Goal: Complete application form

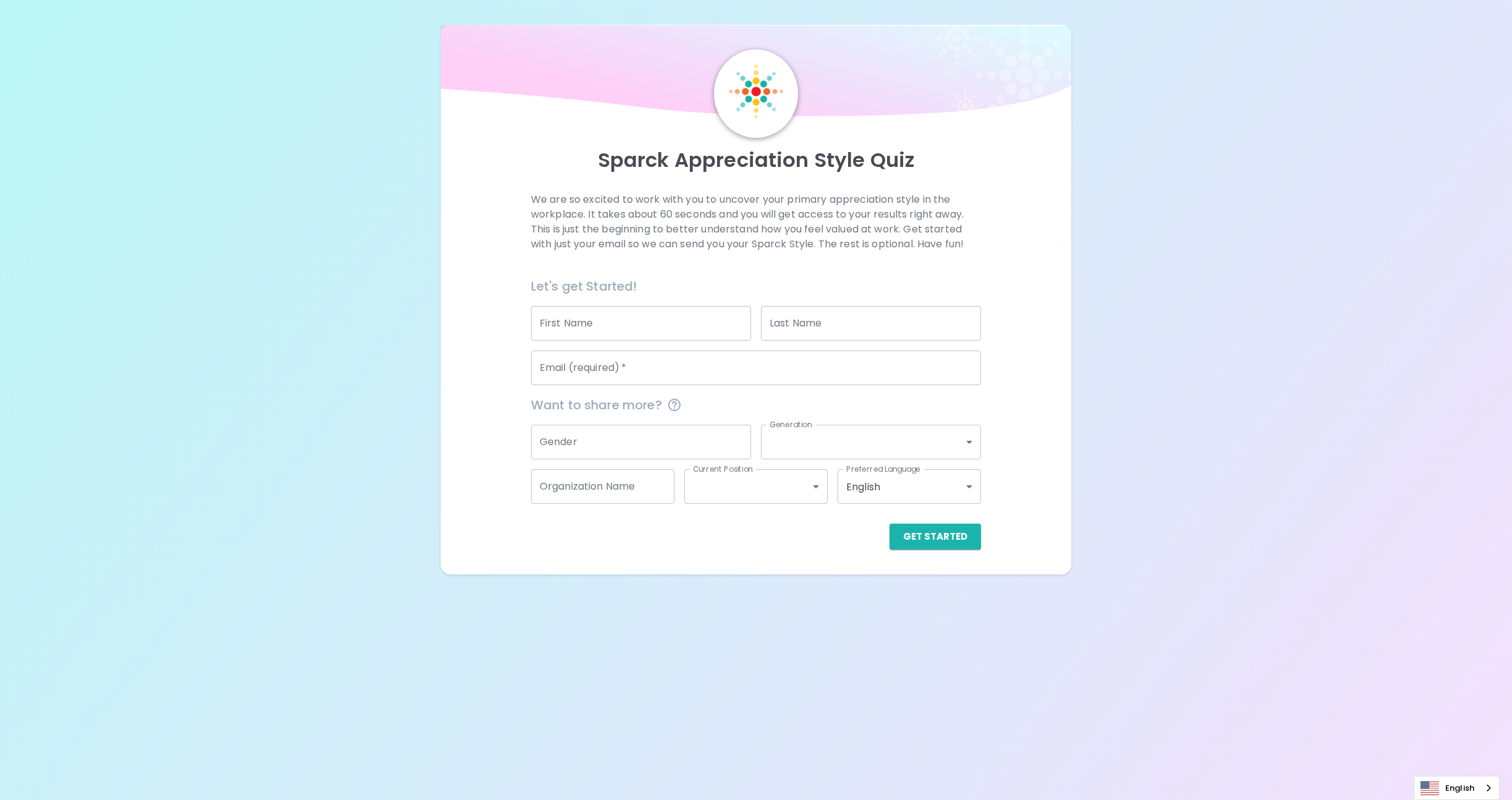
click at [615, 326] on input "First Name" at bounding box center [641, 323] width 220 height 35
type input "[PERSON_NAME]"
type input "`"
type input "Solouki"
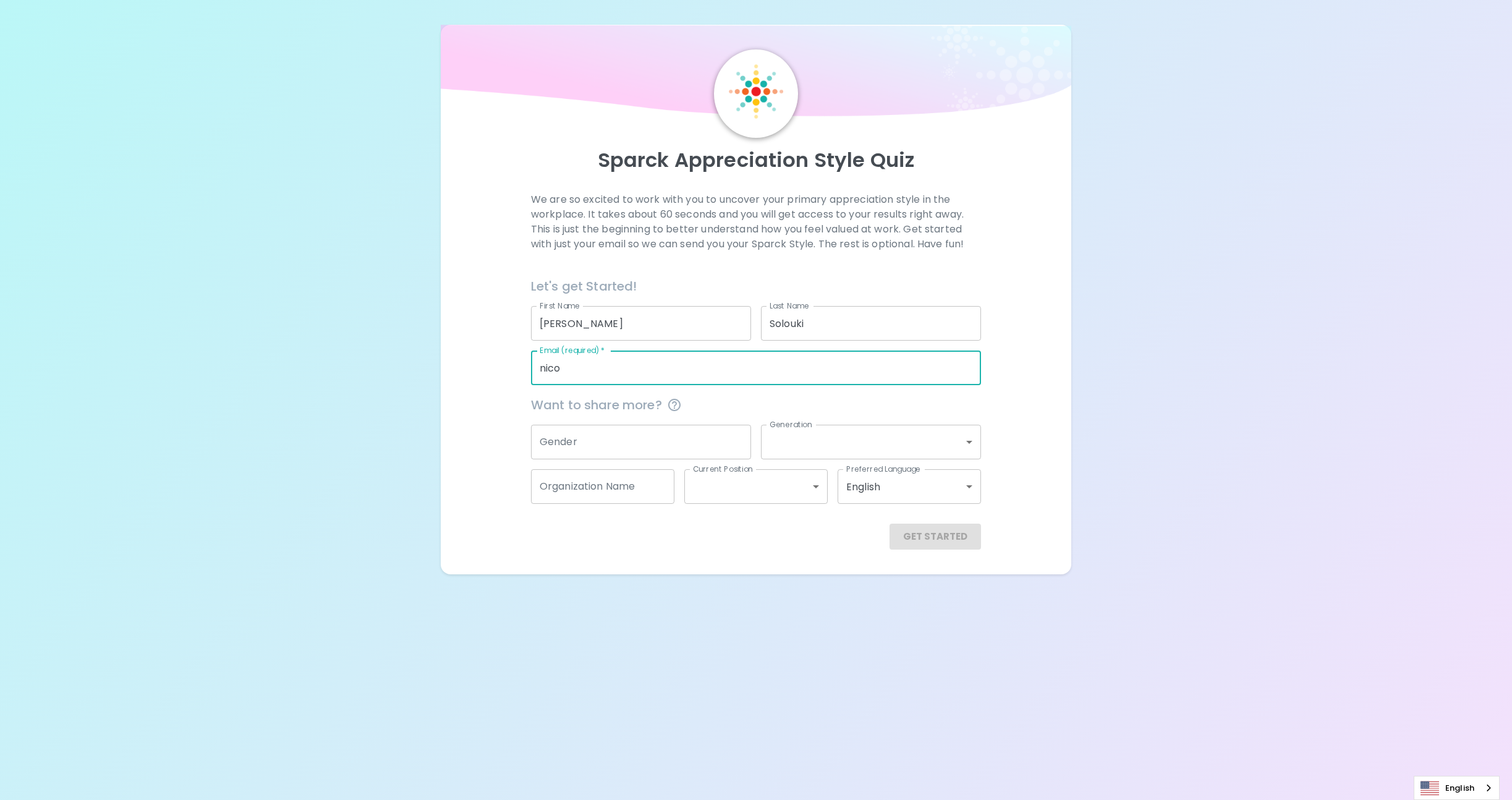
type input "nico"
click at [549, 456] on input "Gender" at bounding box center [641, 442] width 220 height 35
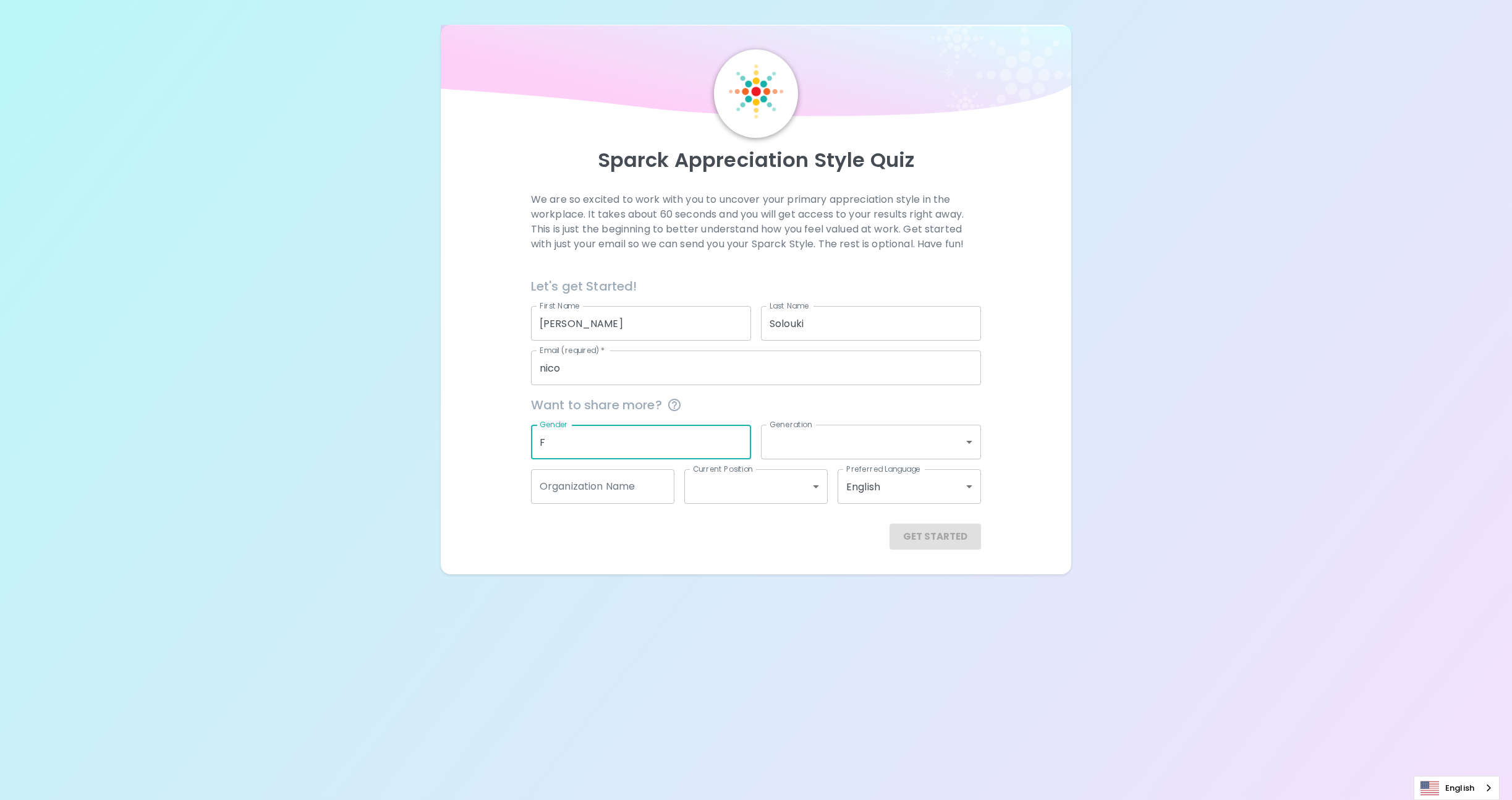
type input "F"
click at [801, 445] on body "Sparck Appreciation Style Quiz We are so excited to work with you to uncover yo…" at bounding box center [756, 400] width 1512 height 800
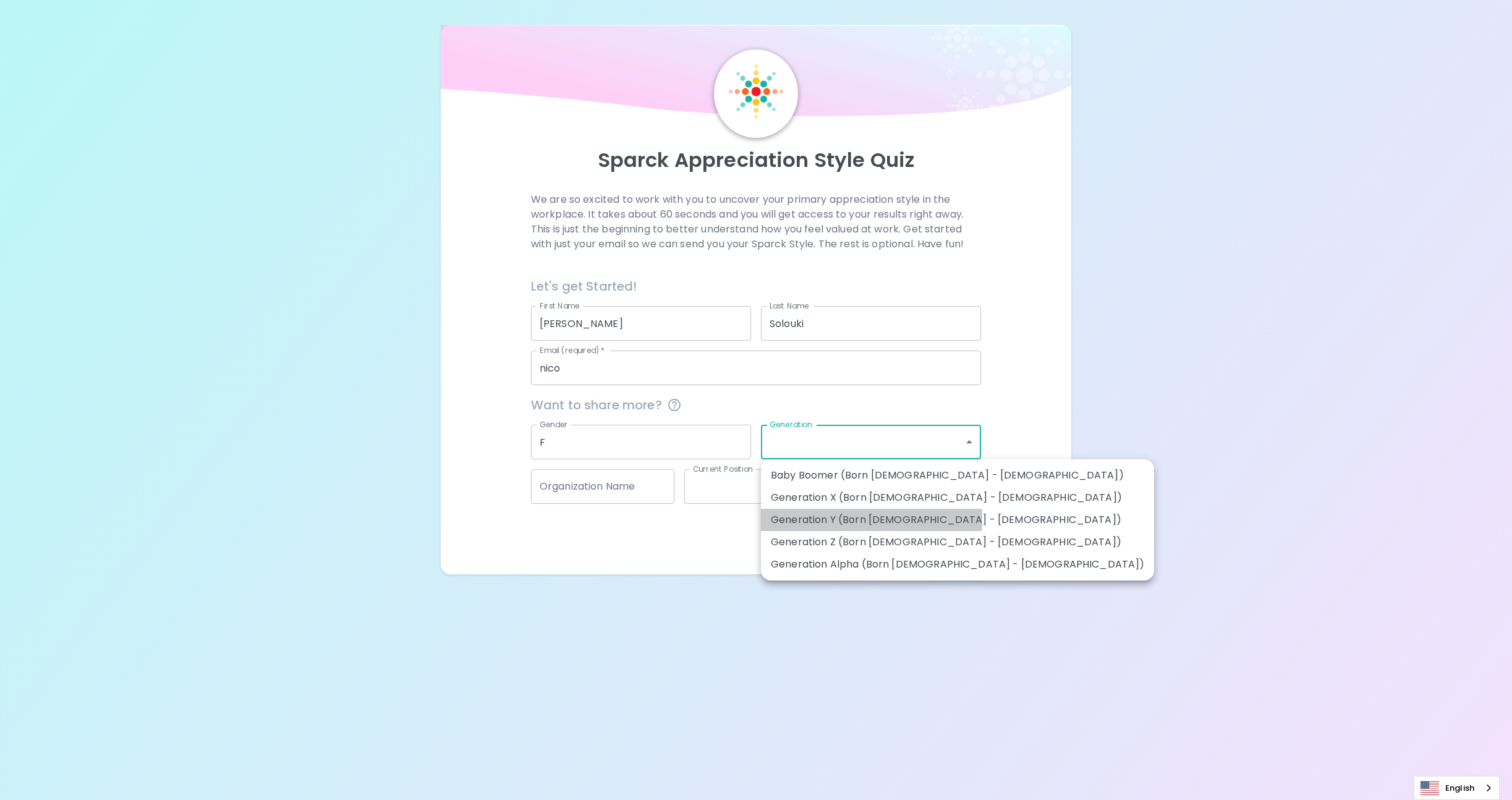
click at [811, 518] on li "Generation Y (Born [DEMOGRAPHIC_DATA] - [DEMOGRAPHIC_DATA])" at bounding box center [957, 519] width 393 height 22
type input "generation_y"
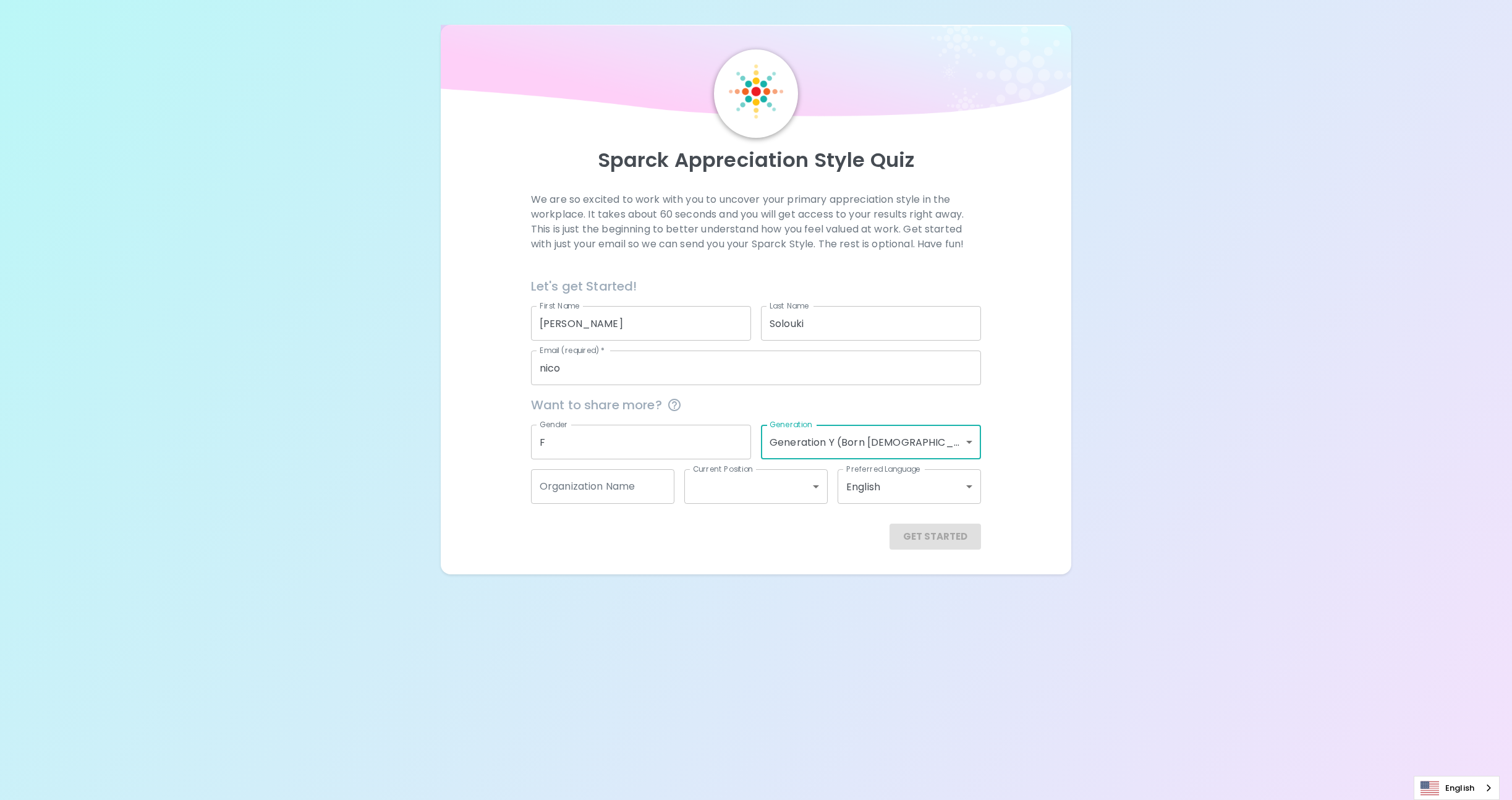
click at [622, 375] on input "nico" at bounding box center [756, 368] width 450 height 35
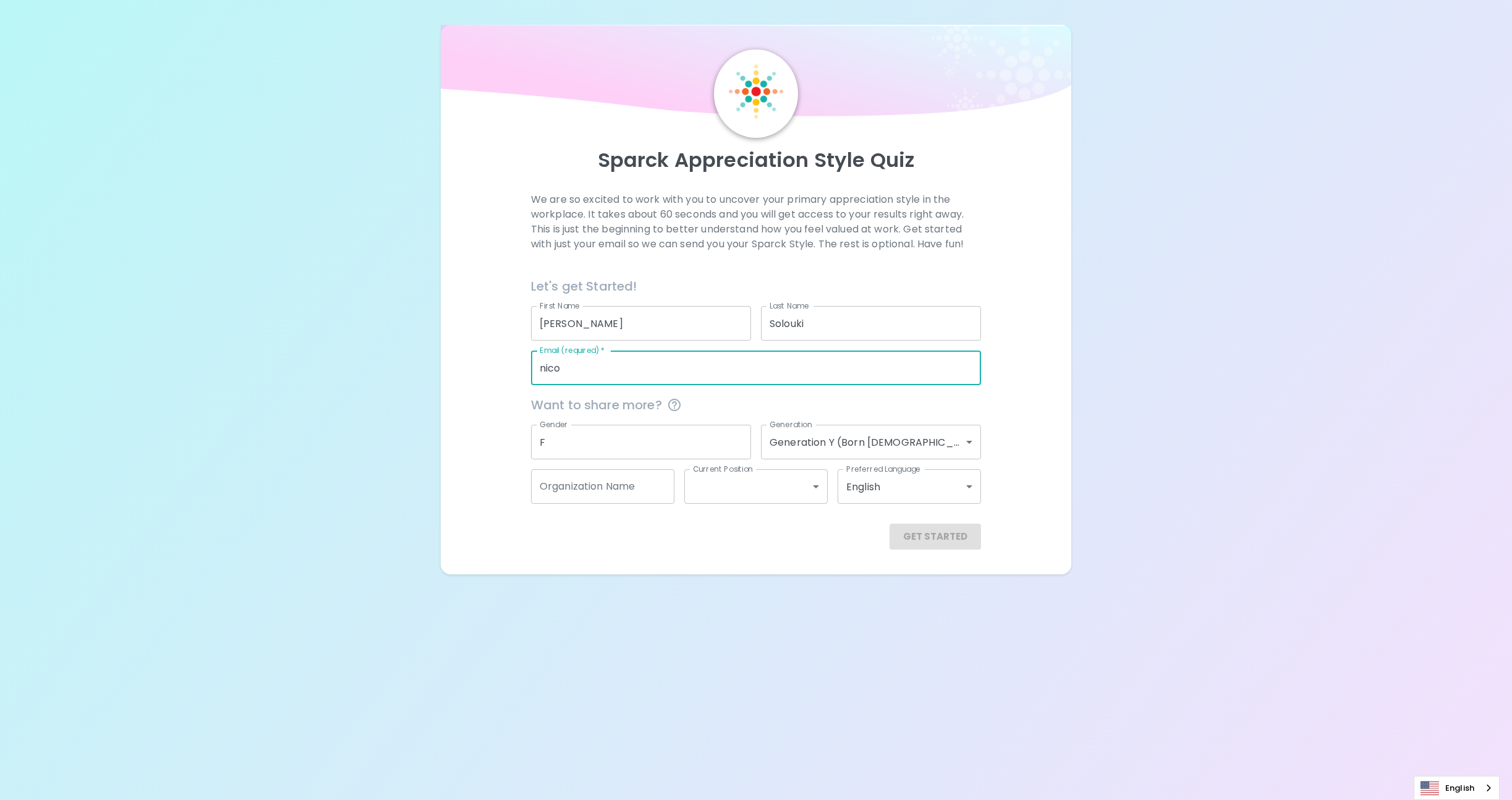
type input "[PERSON_NAME][EMAIL_ADDRESS][PERSON_NAME][DOMAIN_NAME]"
click at [926, 538] on button "Get Started" at bounding box center [935, 537] width 92 height 26
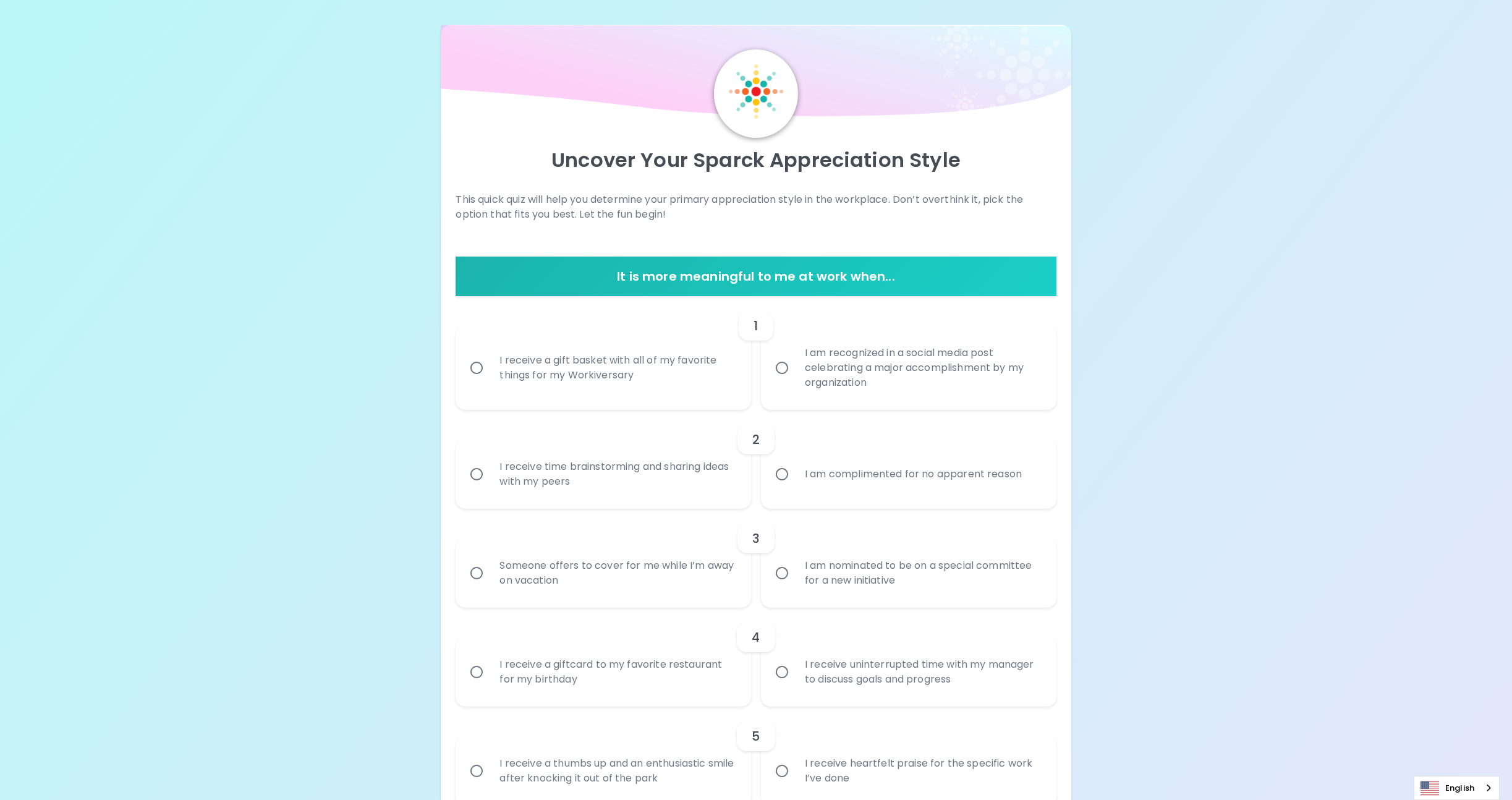
click at [783, 367] on input "I am recognized in a social media post celebrating a major accomplishment by my…" at bounding box center [782, 368] width 26 height 26
radio input "true"
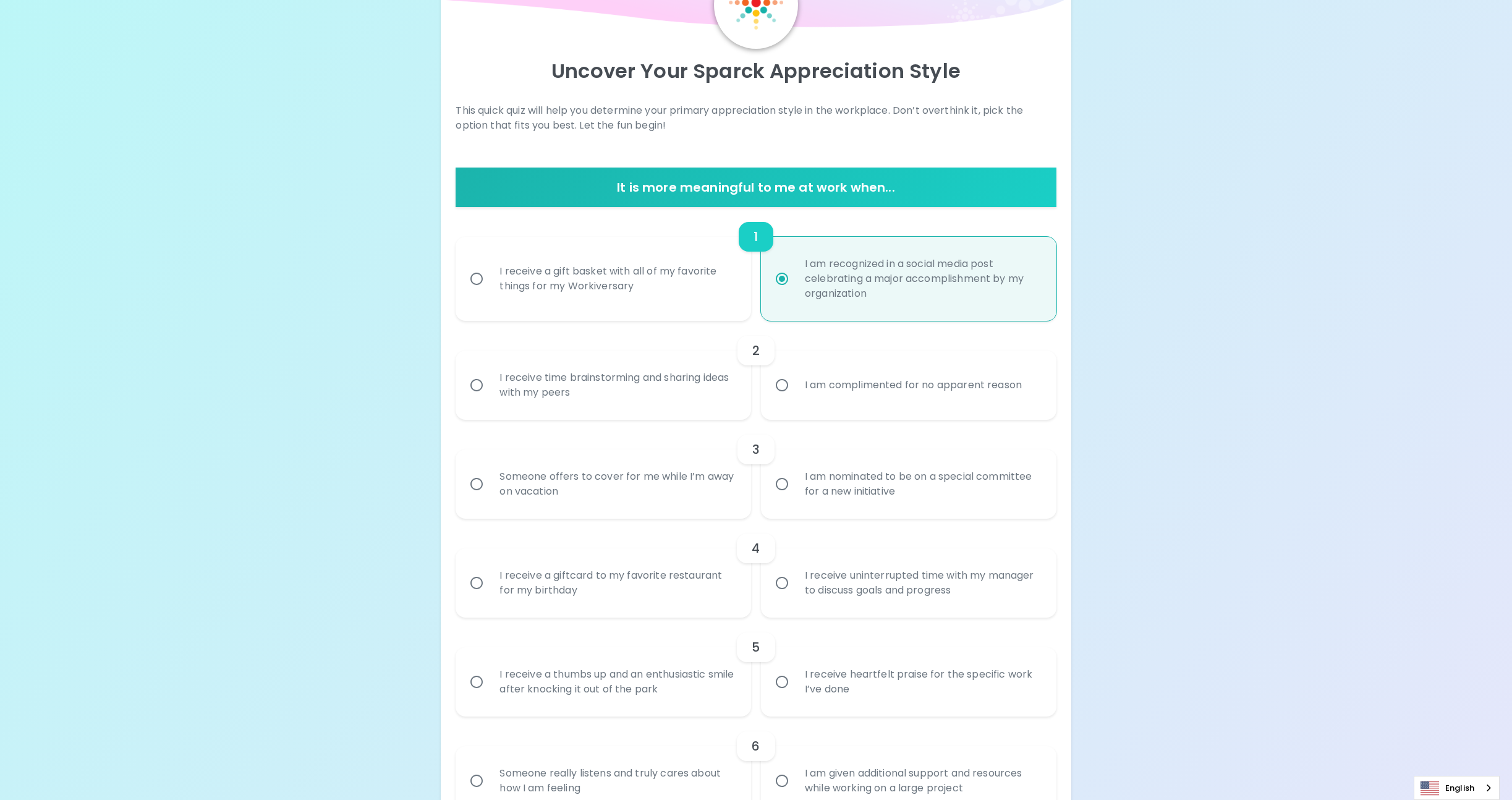
scroll to position [99, 0]
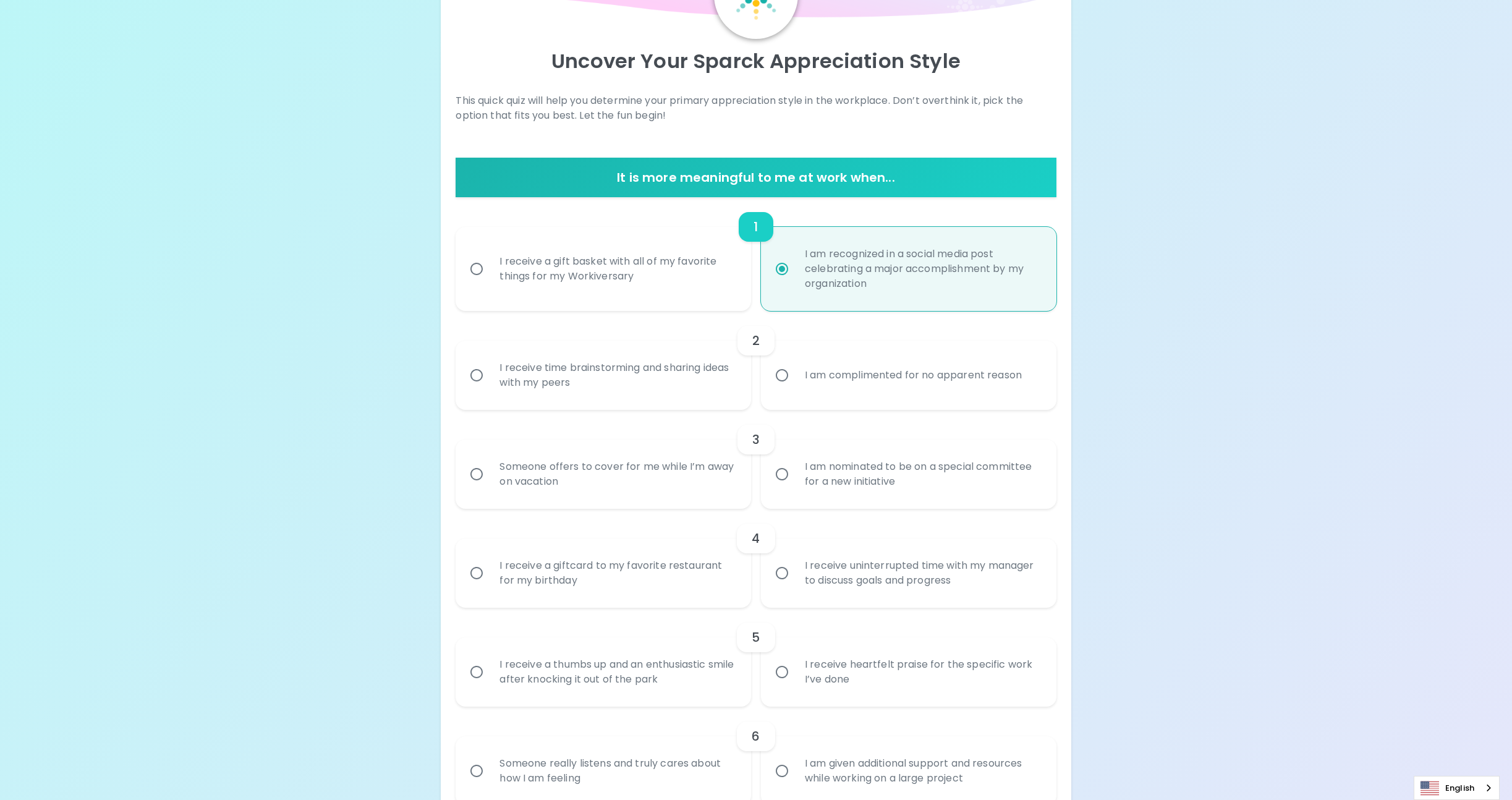
click at [459, 373] on label "I receive time brainstorming and sharing ideas with my peers" at bounding box center [596, 374] width 295 height 69
click at [463, 373] on input "I receive time brainstorming and sharing ideas with my peers" at bounding box center [476, 375] width 26 height 26
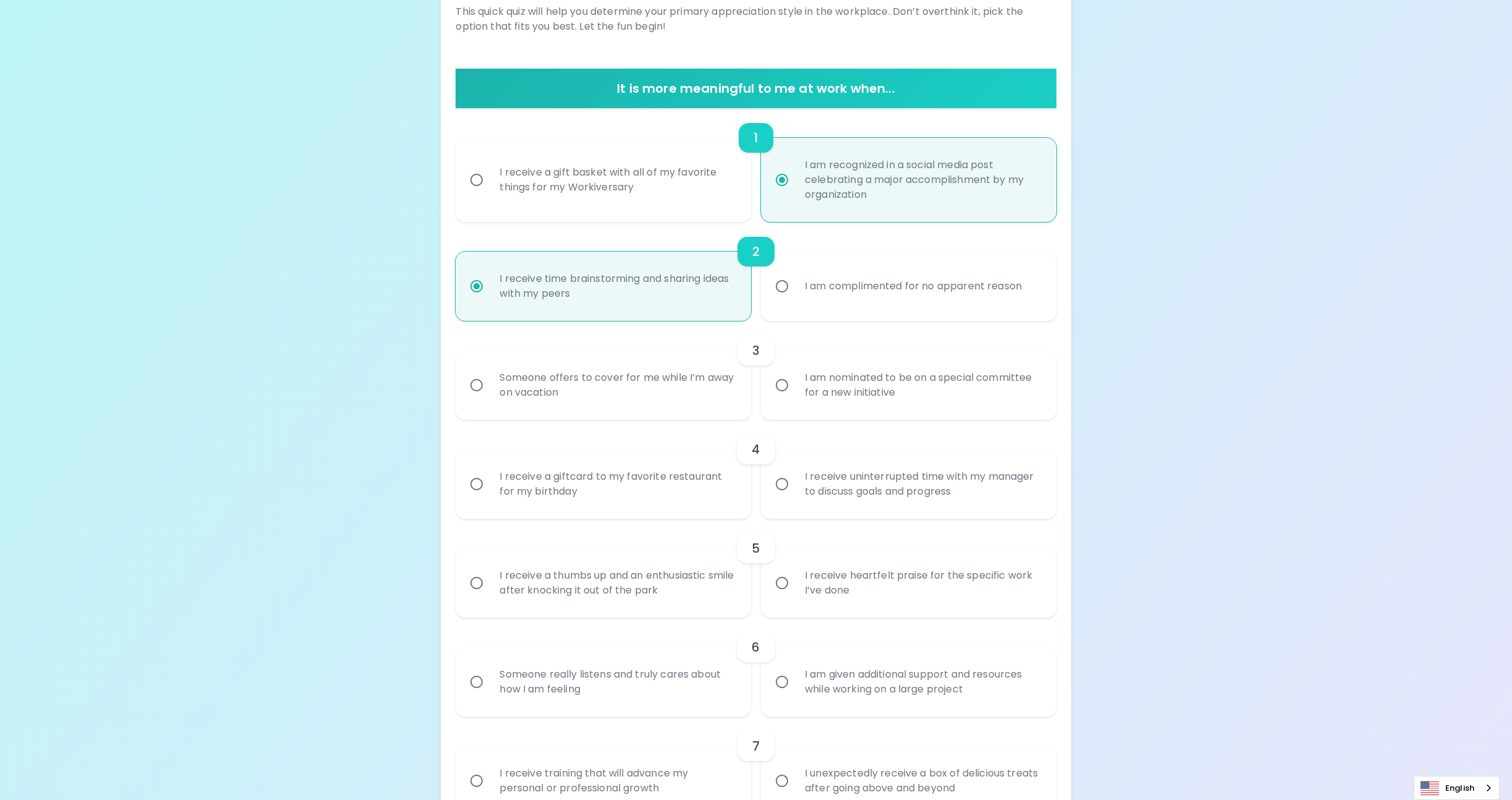
scroll to position [198, 0]
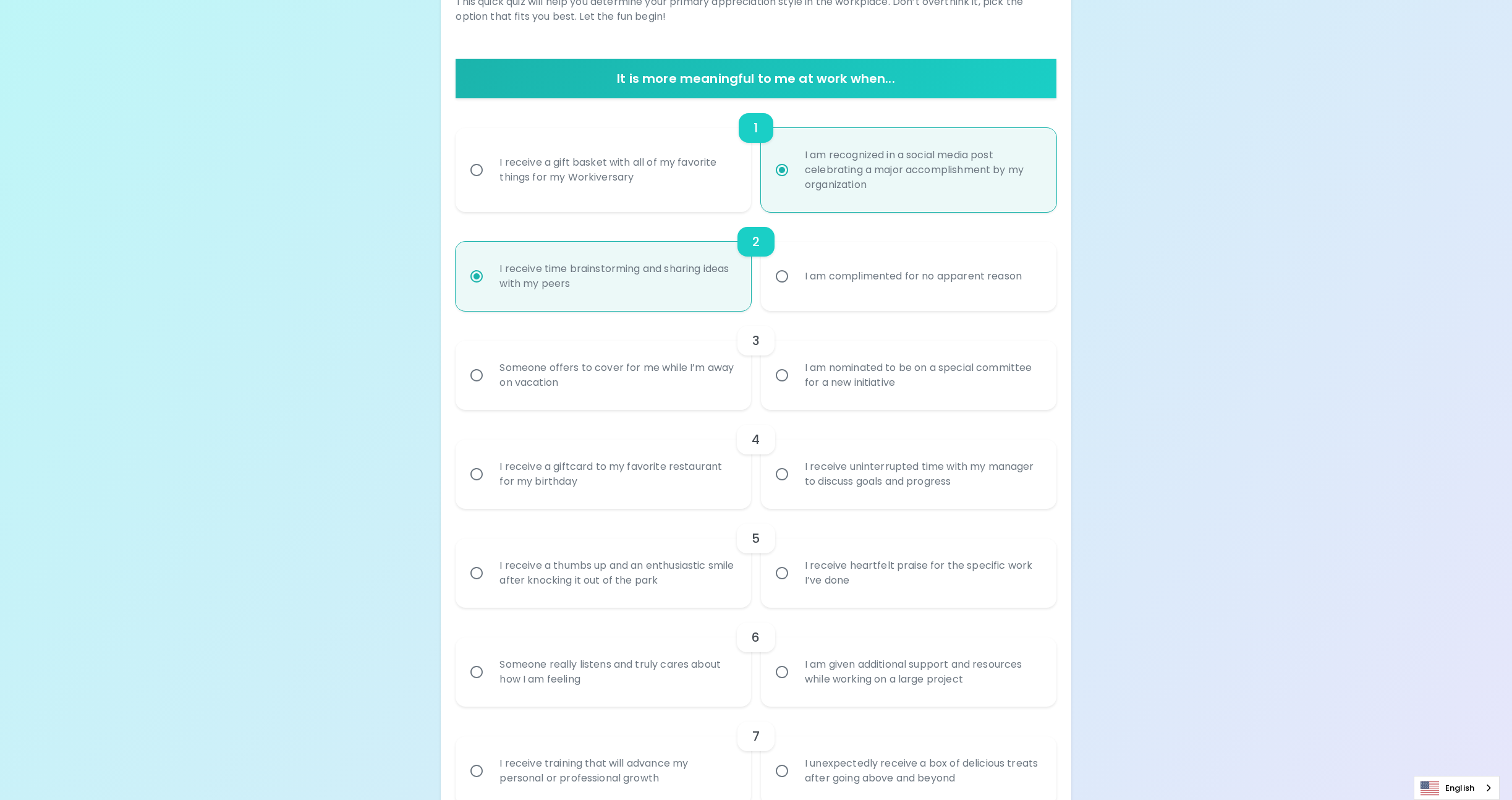
radio input "true"
click at [785, 374] on input "I am nominated to be on a special committee for a new initiative" at bounding box center [782, 375] width 26 height 26
radio input "false"
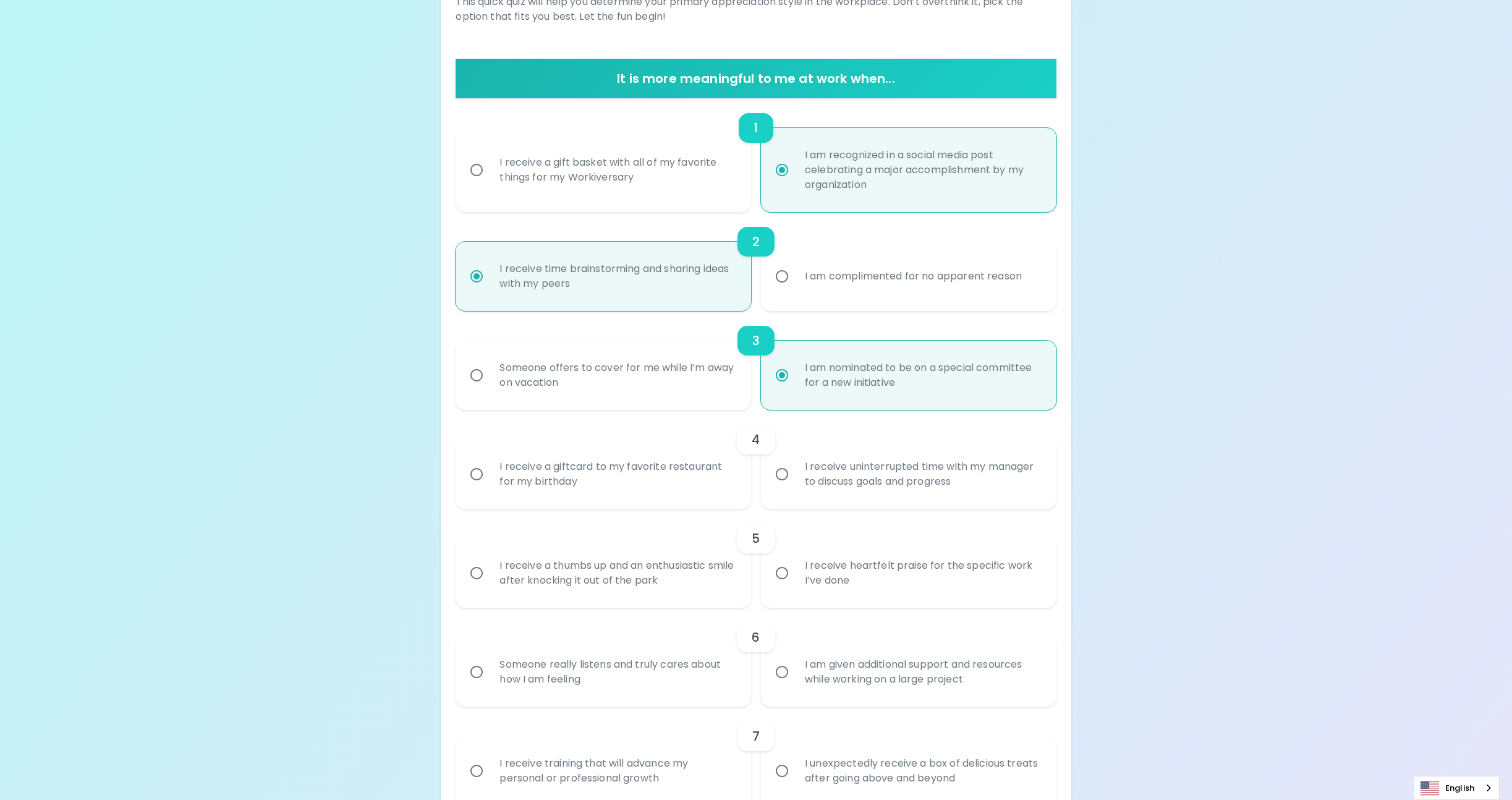
scroll to position [296, 0]
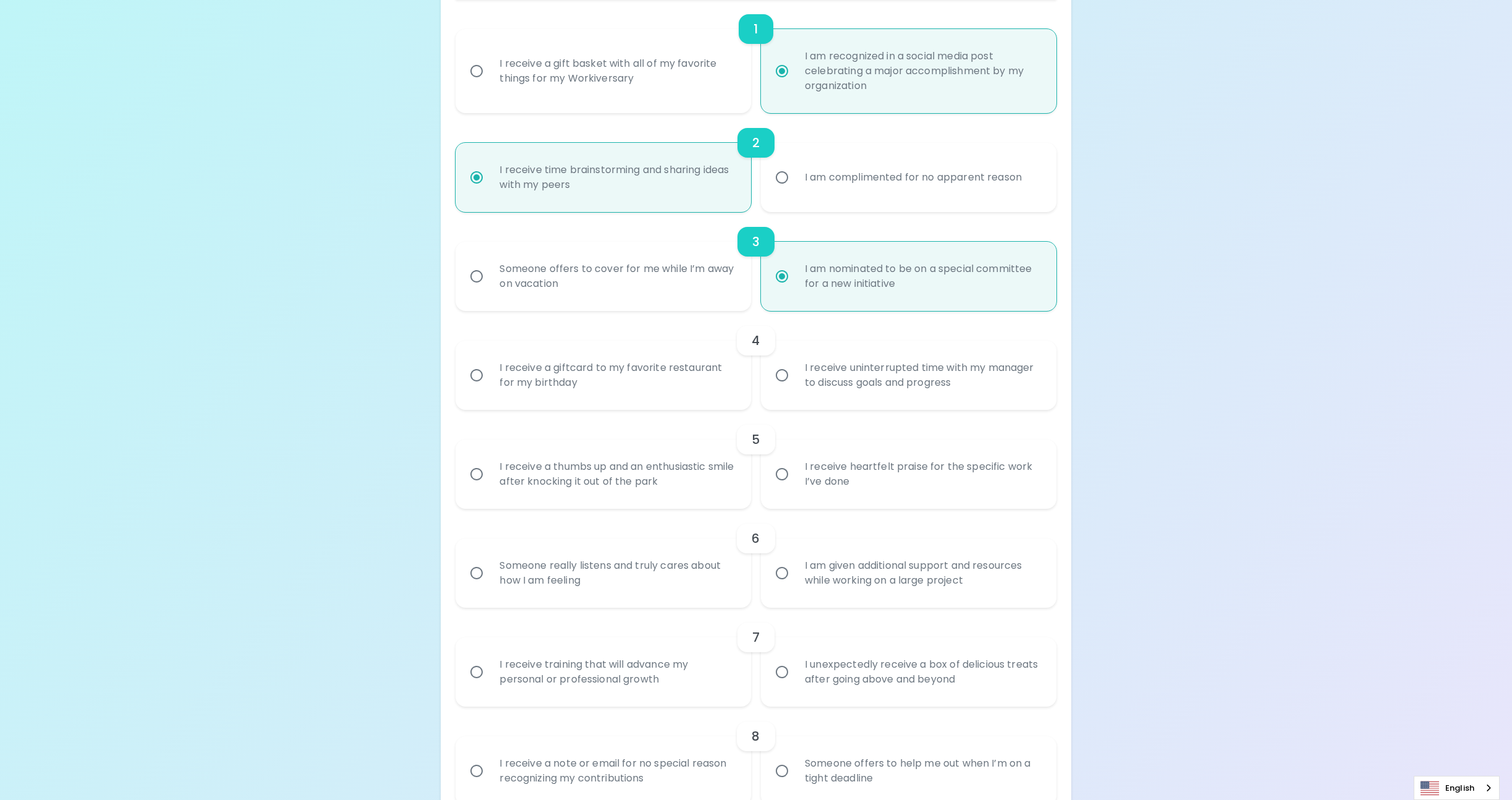
radio input "true"
click at [781, 374] on input "I receive uninterrupted time with my manager to discuss goals and progress" at bounding box center [782, 375] width 26 height 26
radio input "false"
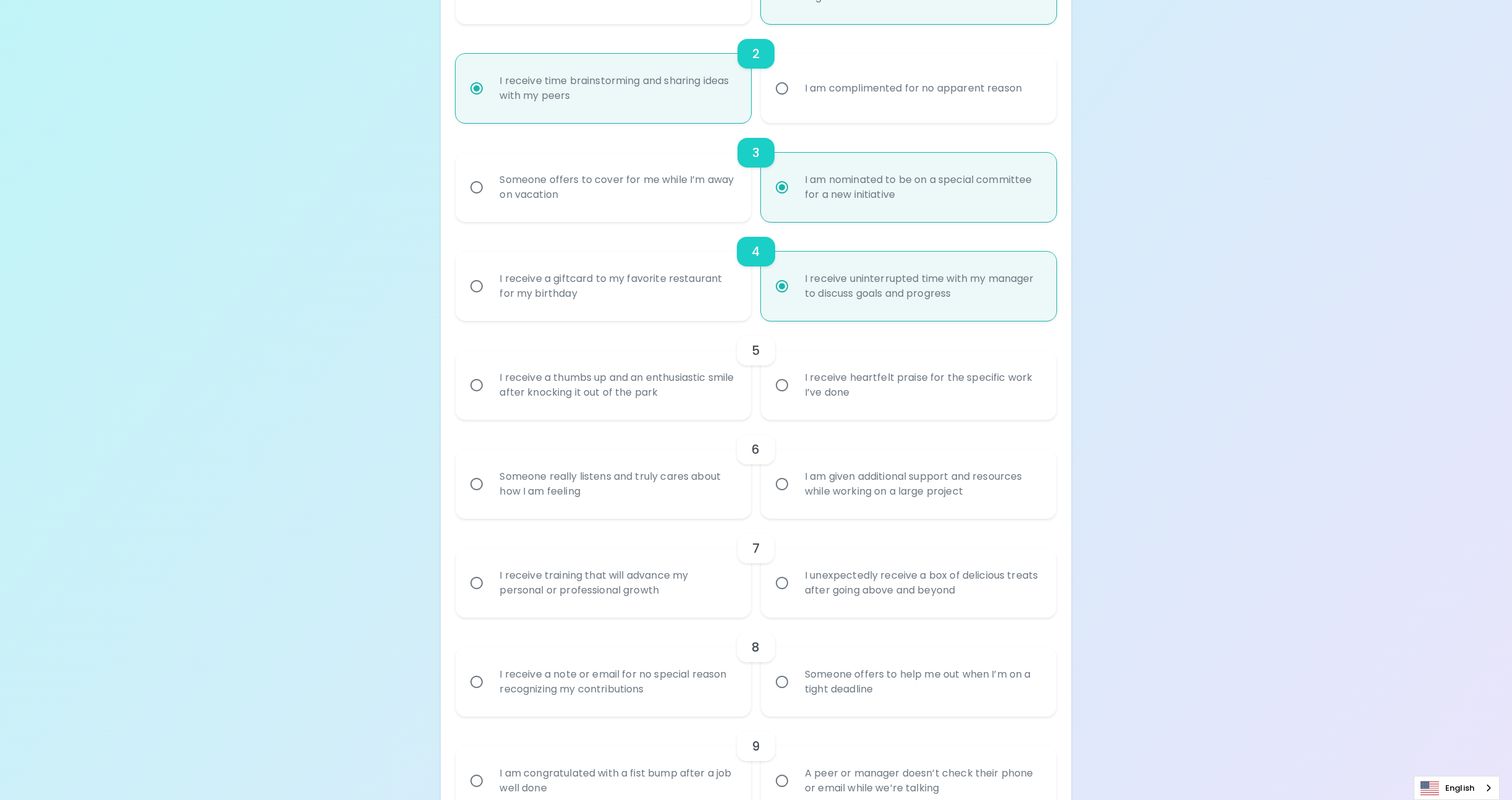
scroll to position [395, 0]
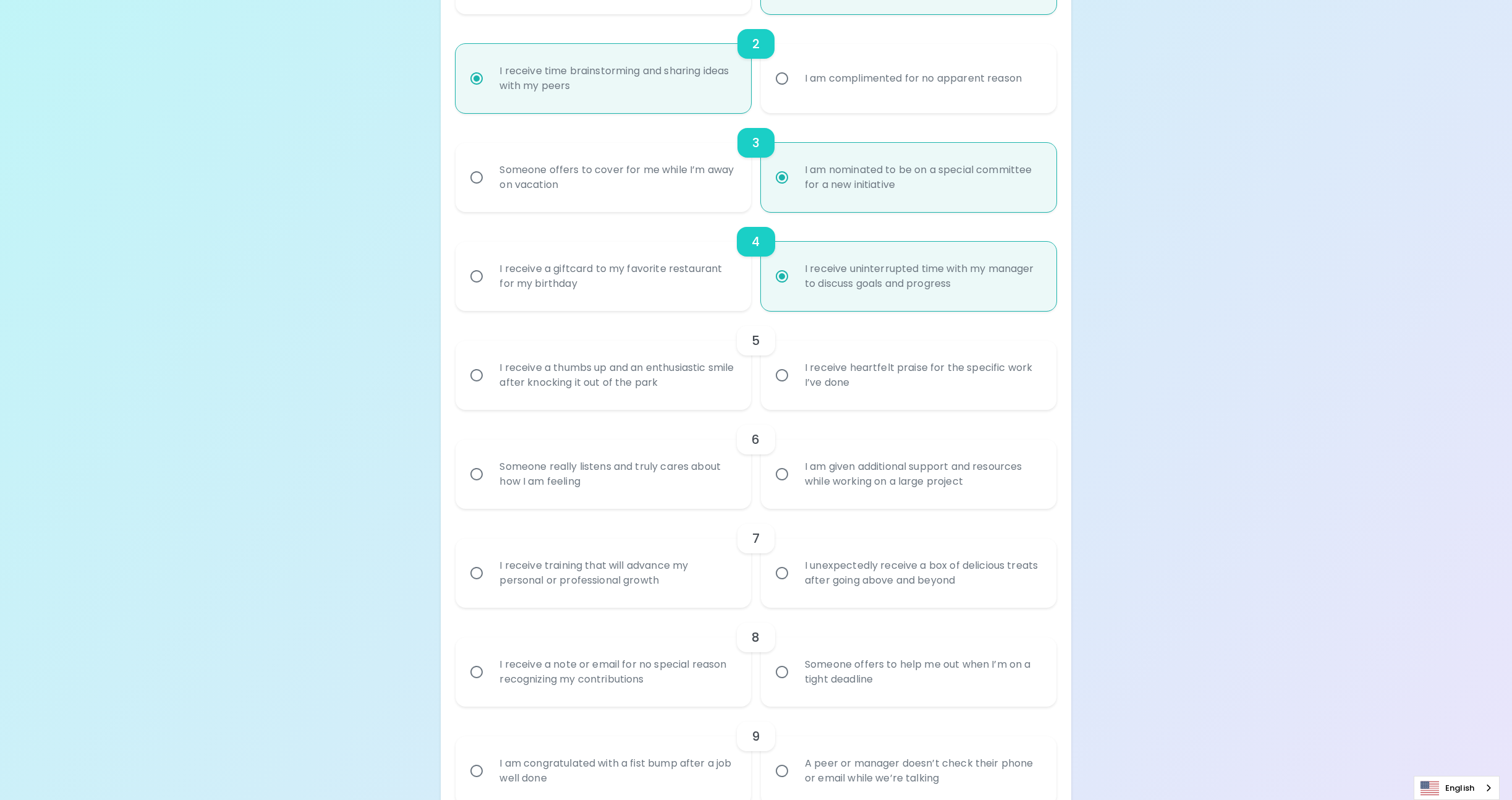
radio input "true"
click at [793, 372] on input "I receive heartfelt praise for the specific work I’ve done" at bounding box center [782, 375] width 26 height 26
radio input "false"
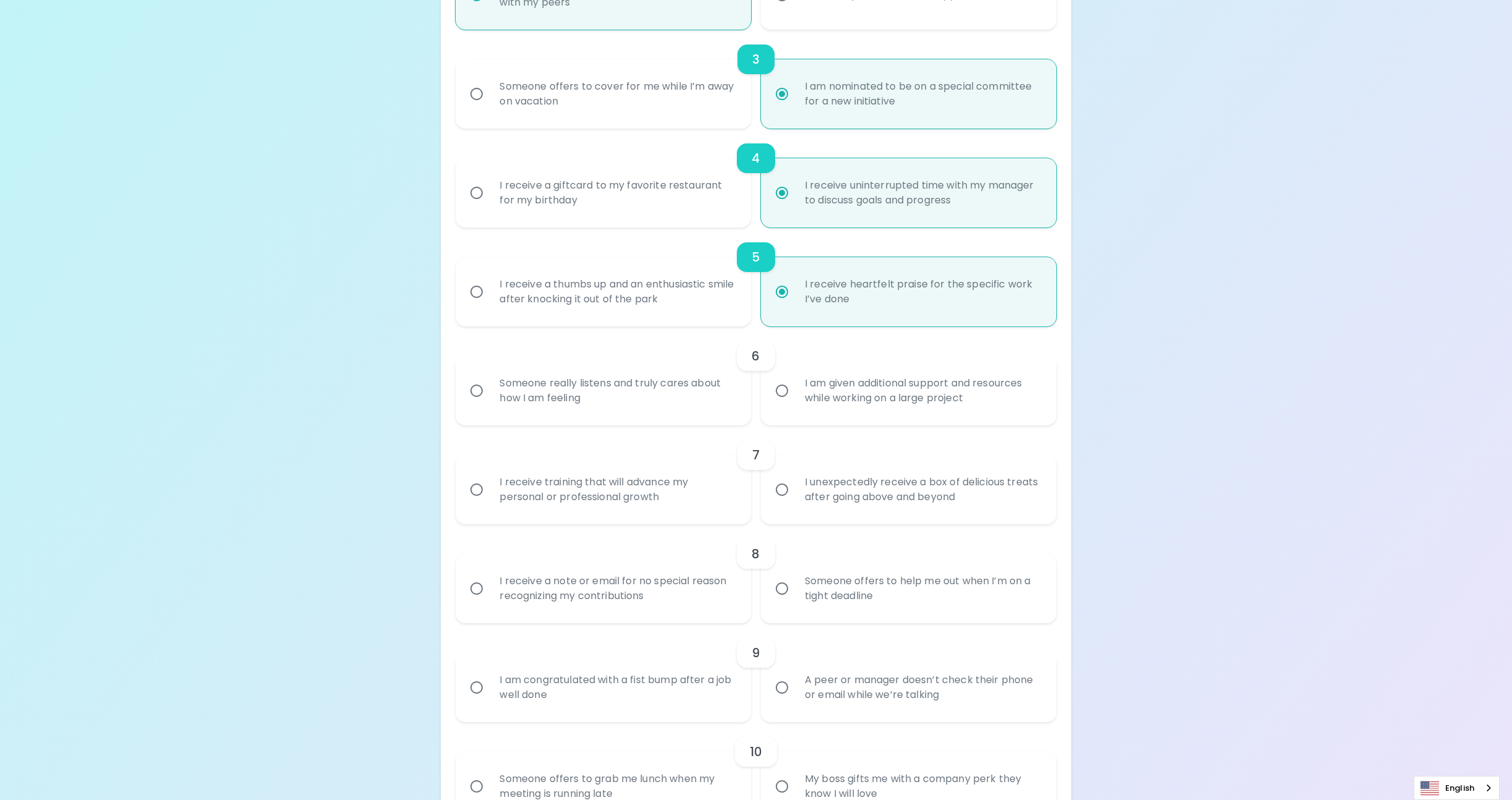
scroll to position [494, 0]
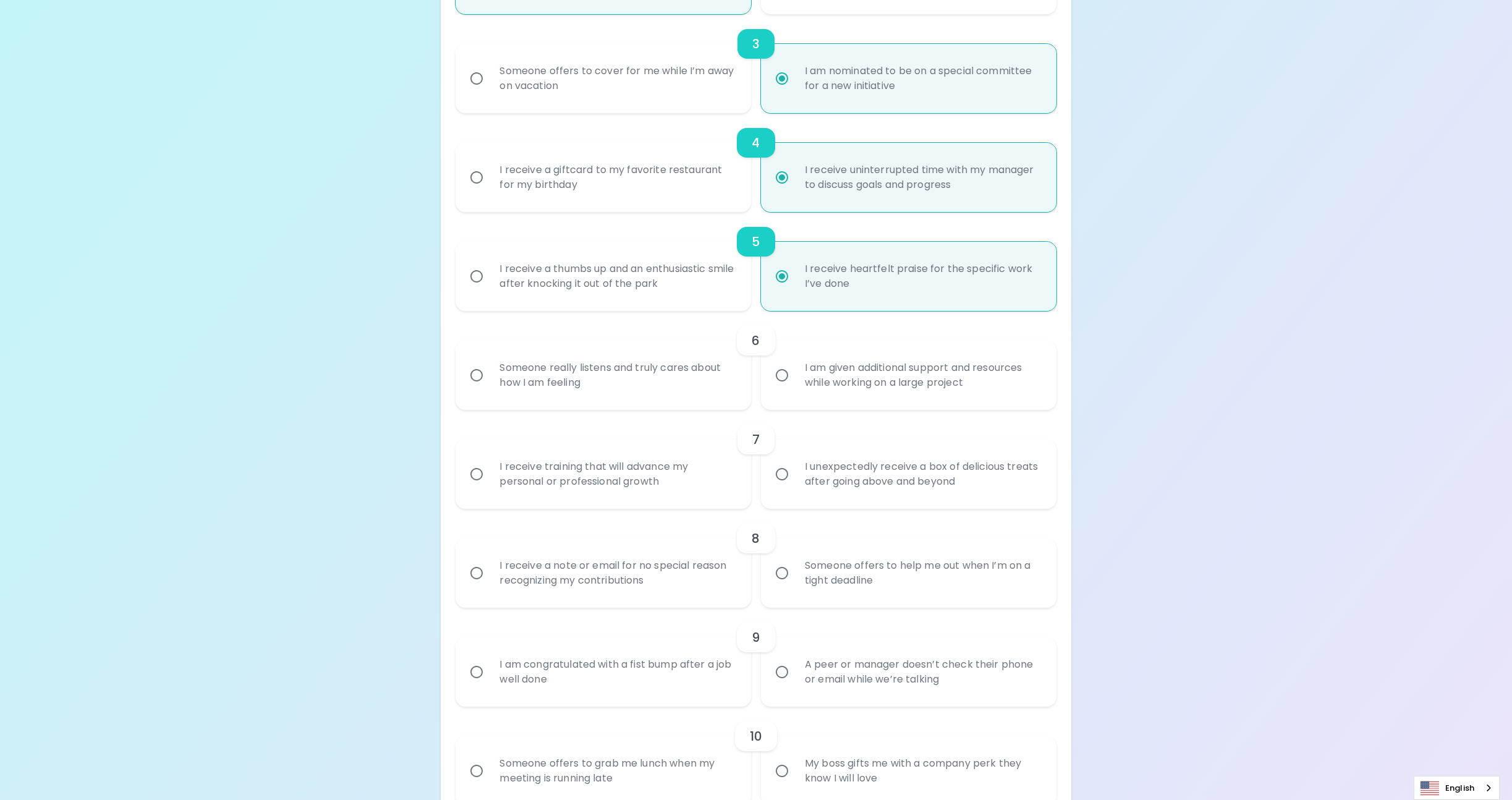
radio input "true"
click at [803, 375] on div "I am given additional support and resources while working on a large project" at bounding box center [922, 375] width 255 height 60
click at [795, 375] on input "I am given additional support and resources while working on a large project" at bounding box center [782, 375] width 26 height 26
radio input "false"
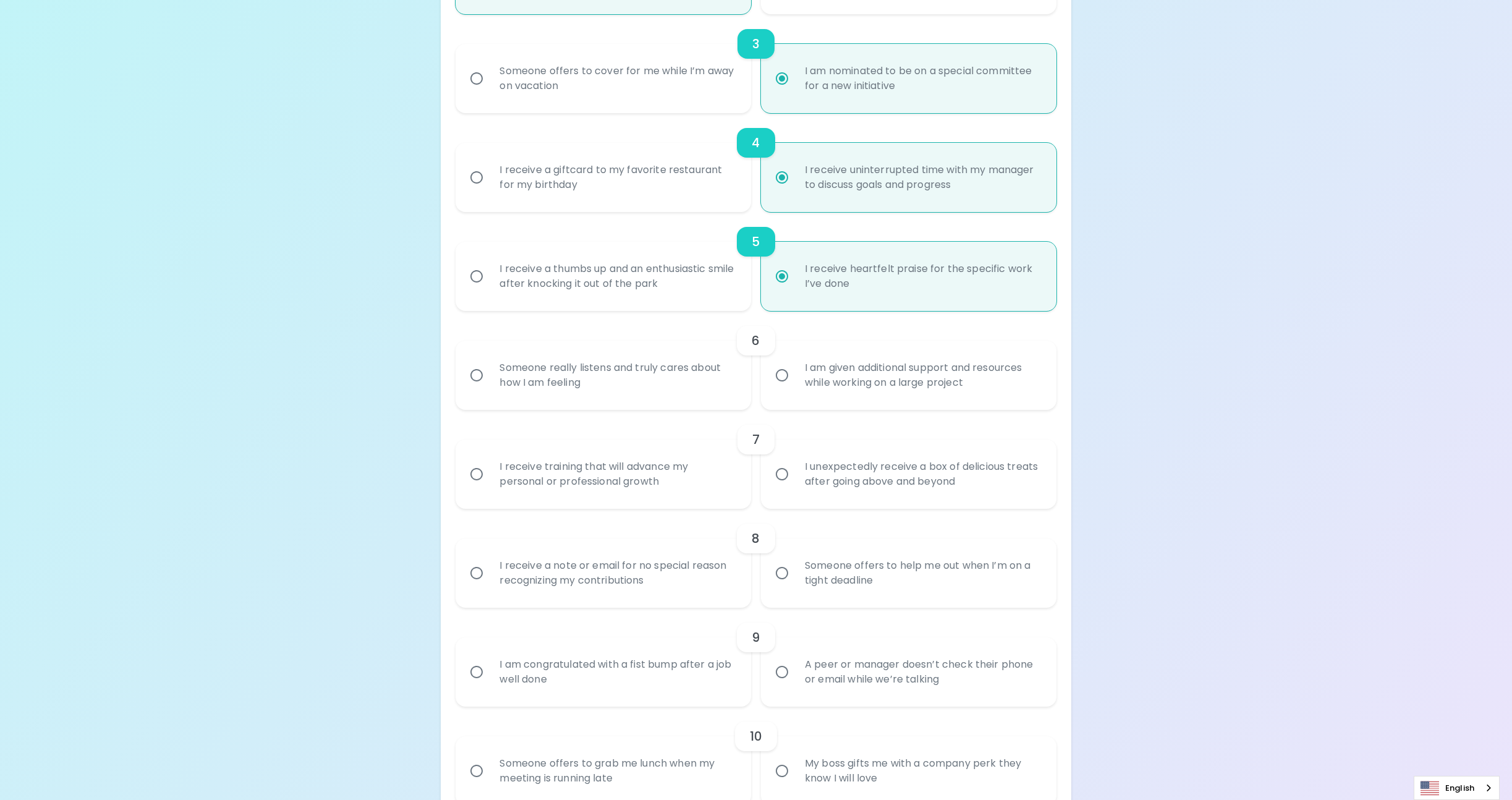
radio input "false"
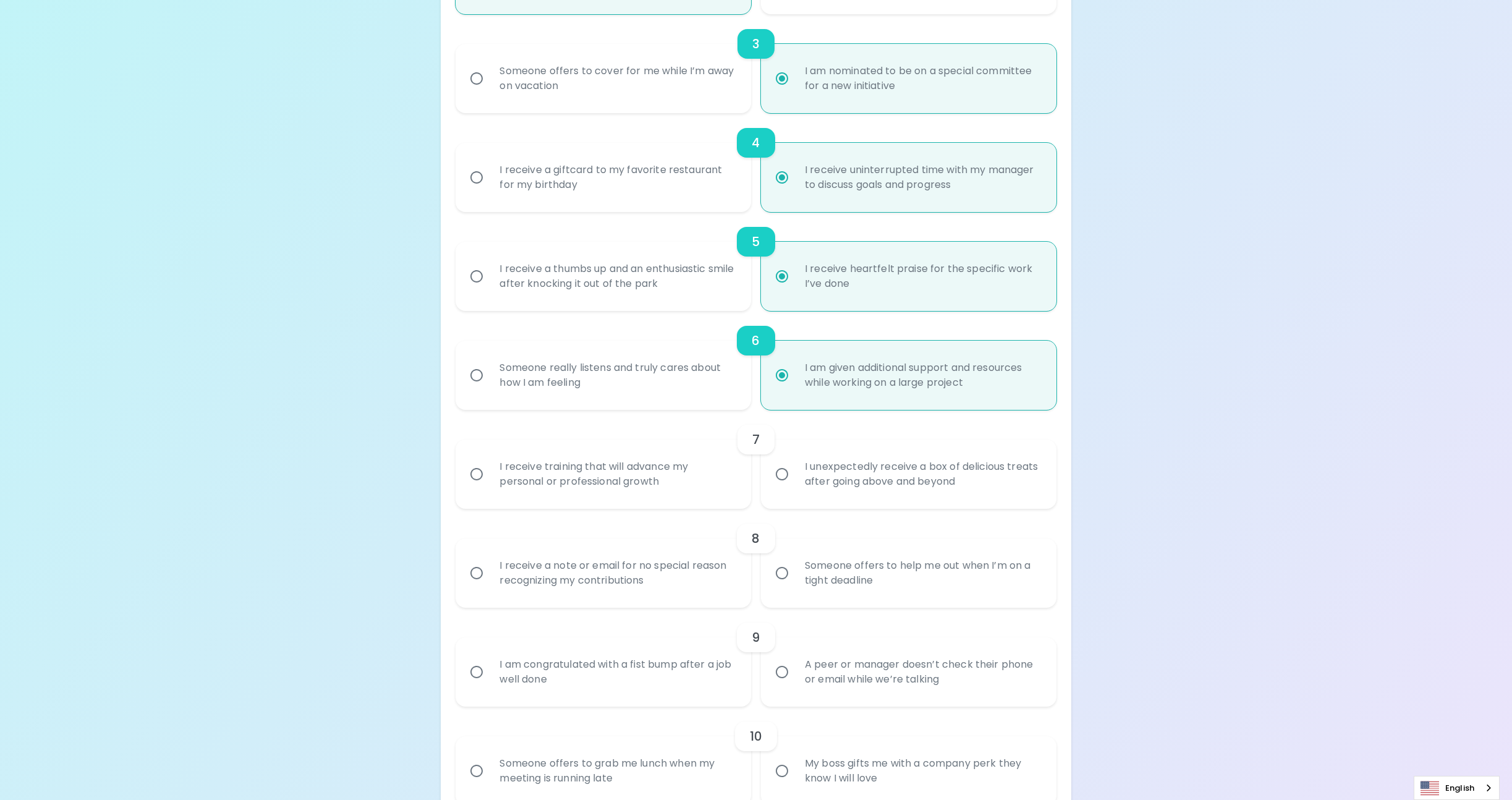
scroll to position [594, 0]
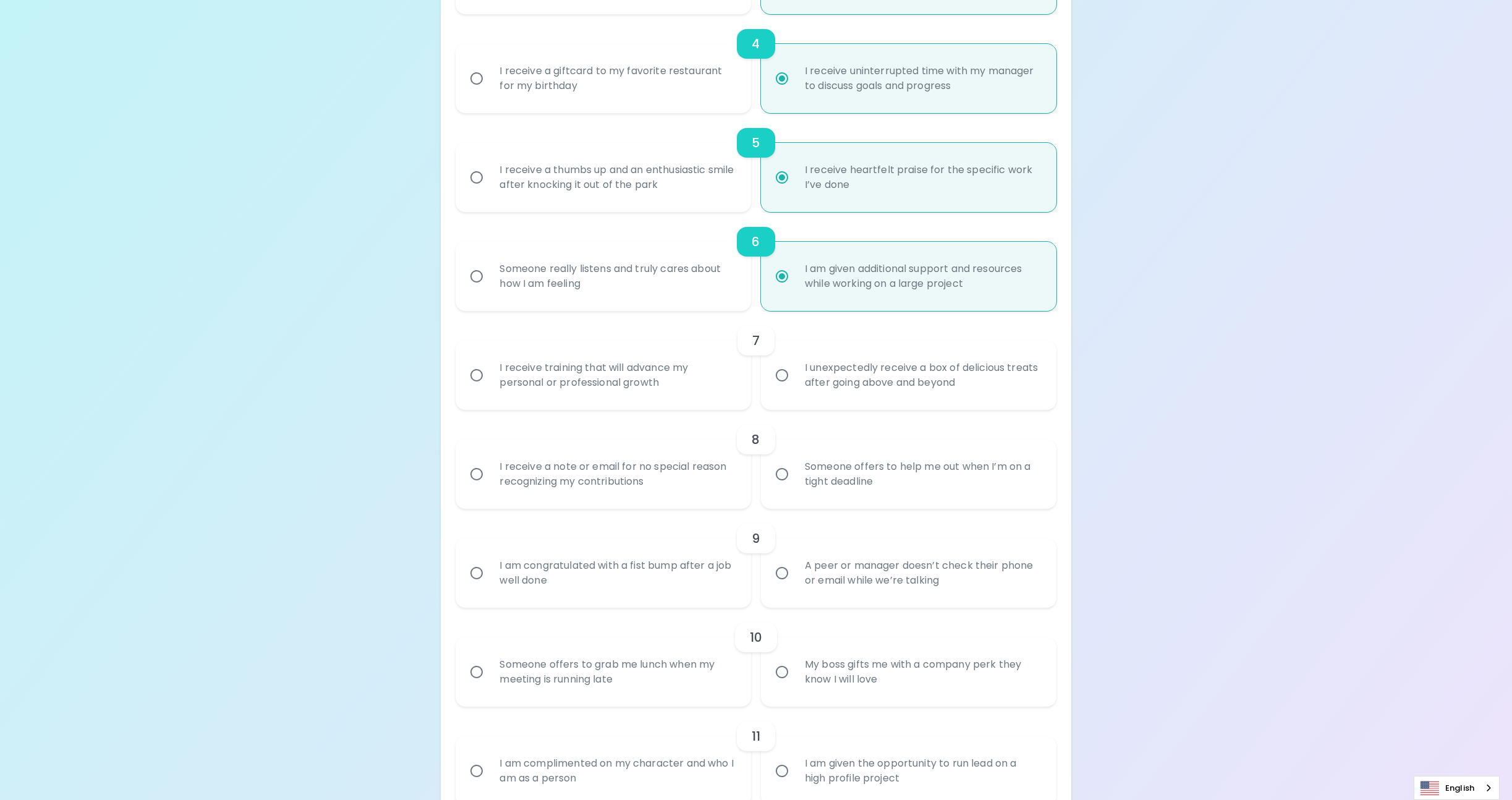
radio input "true"
click at [474, 378] on input "I receive training that will advance my personal or professional growth" at bounding box center [476, 375] width 26 height 26
radio input "false"
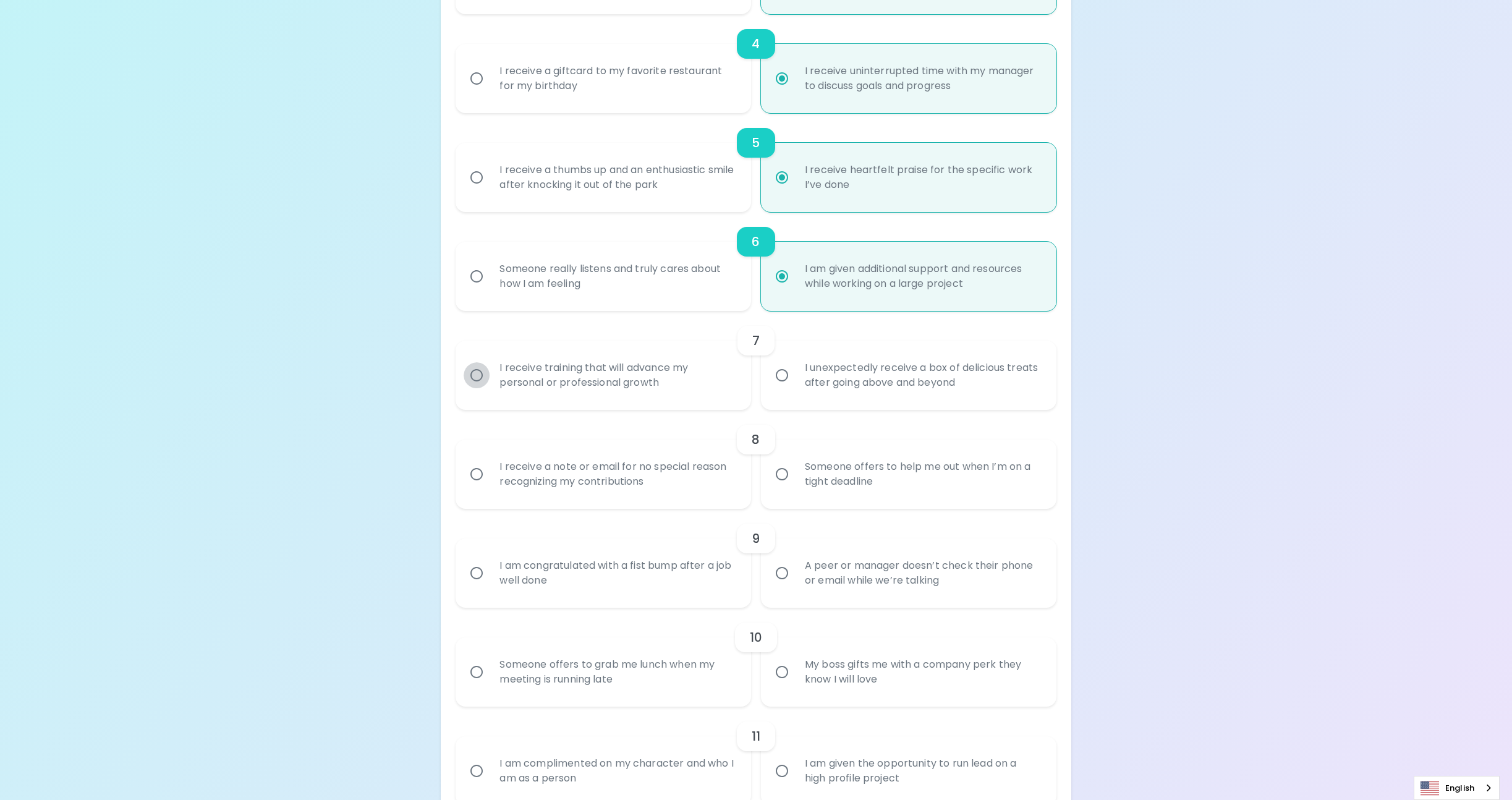
radio input "false"
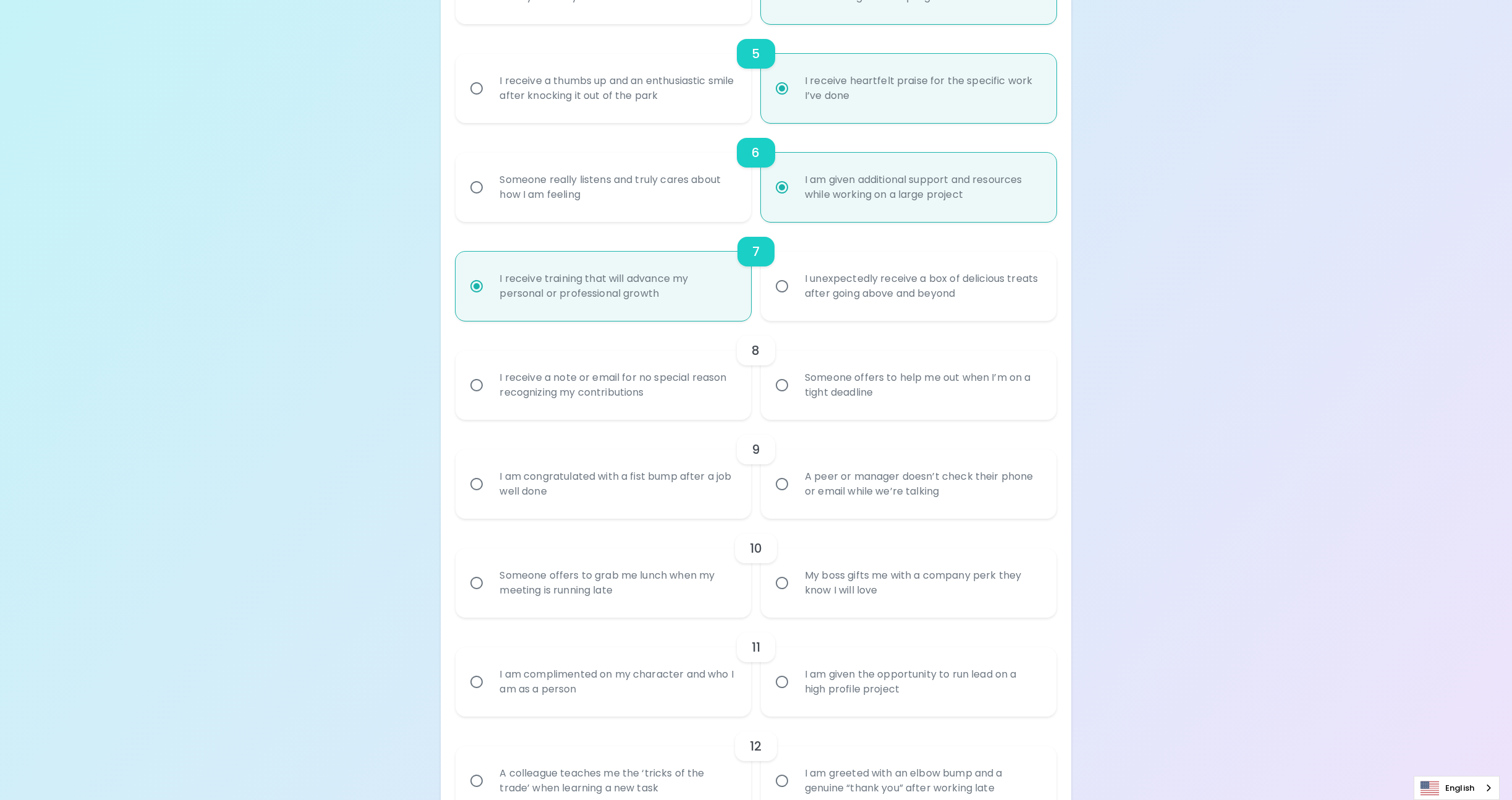
scroll to position [692, 0]
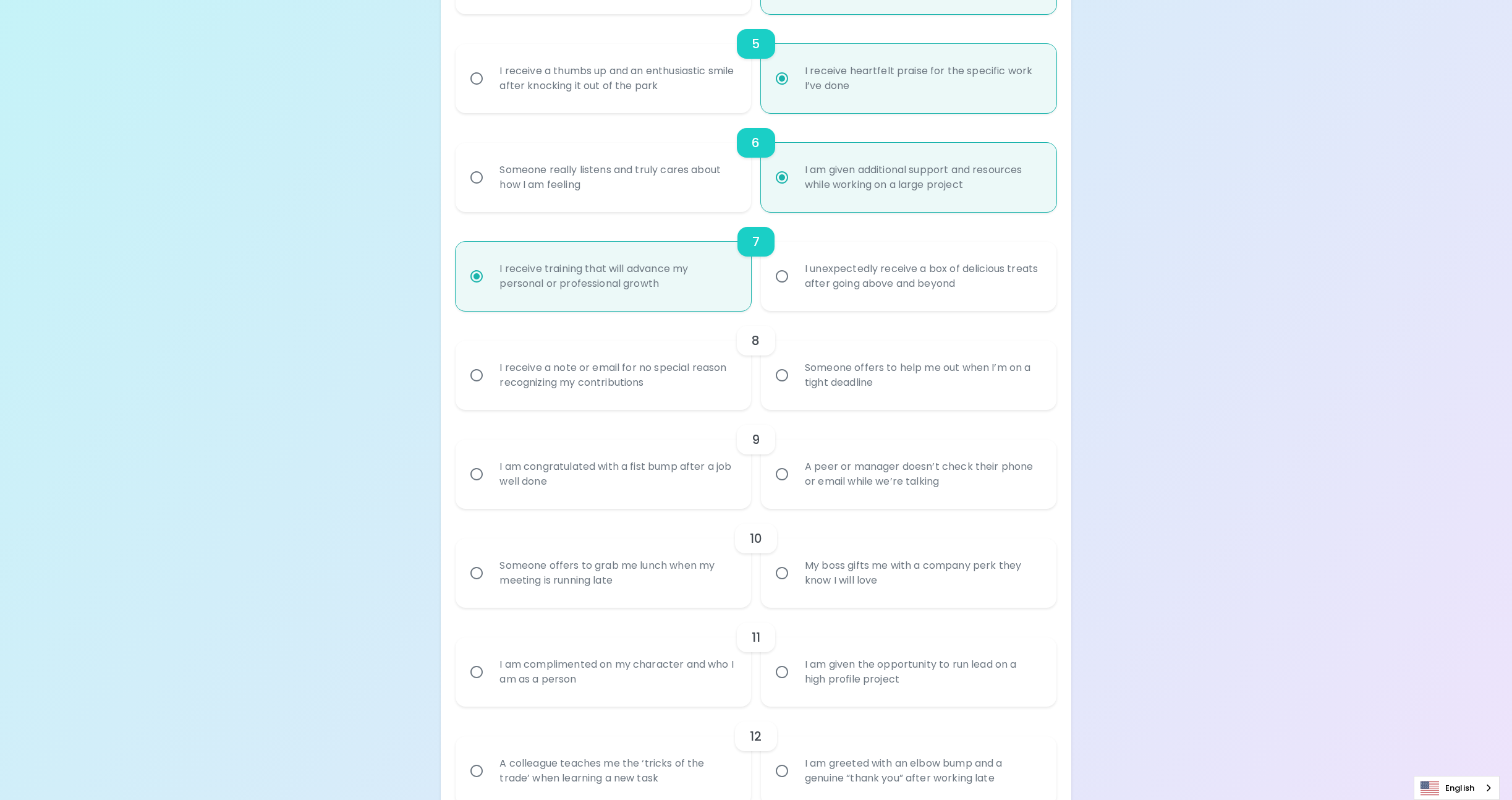
radio input "true"
click at [476, 372] on input "I receive a note or email for no special reason recognizing my contributions" at bounding box center [476, 375] width 26 height 26
radio input "false"
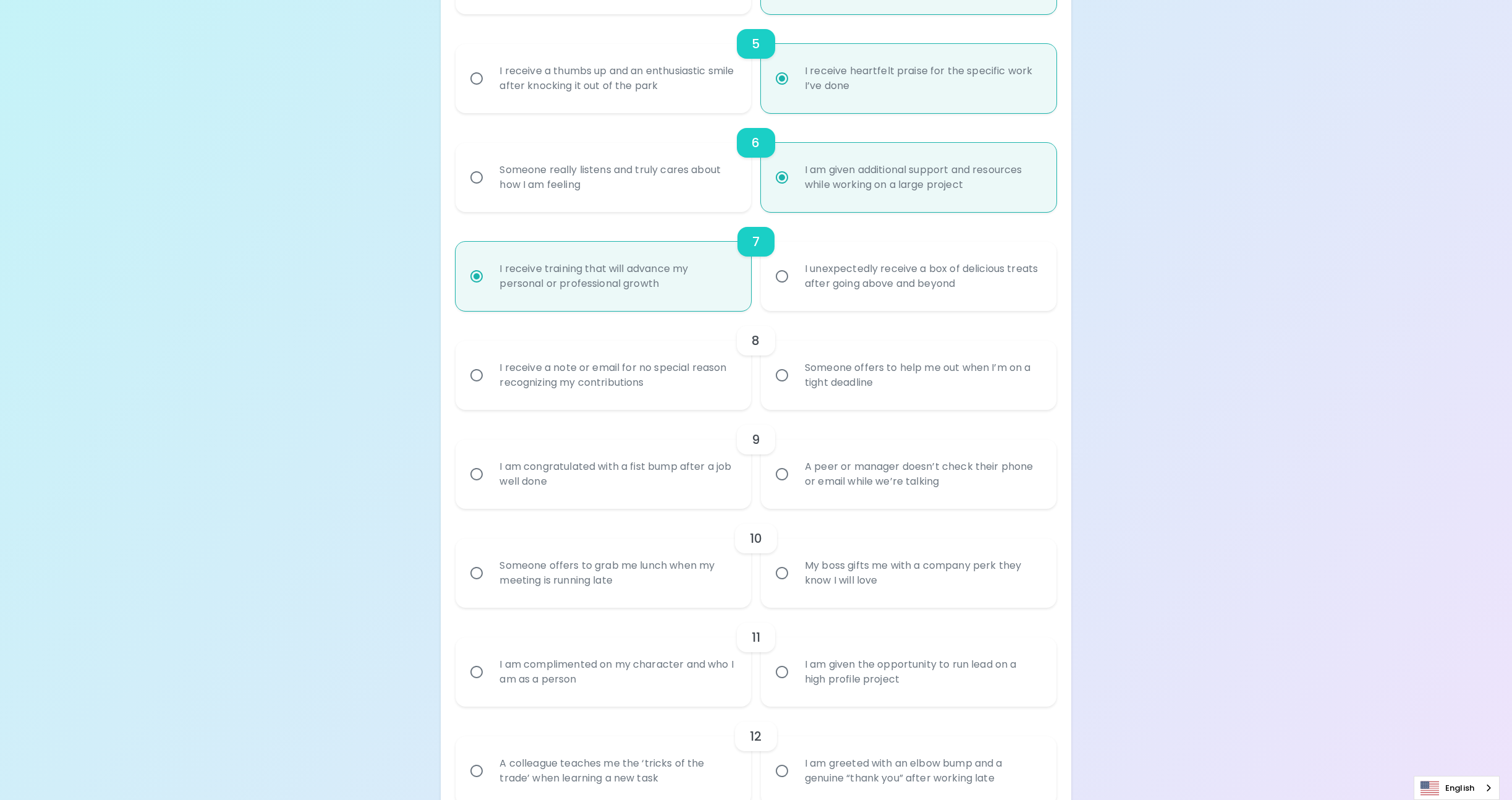
radio input "false"
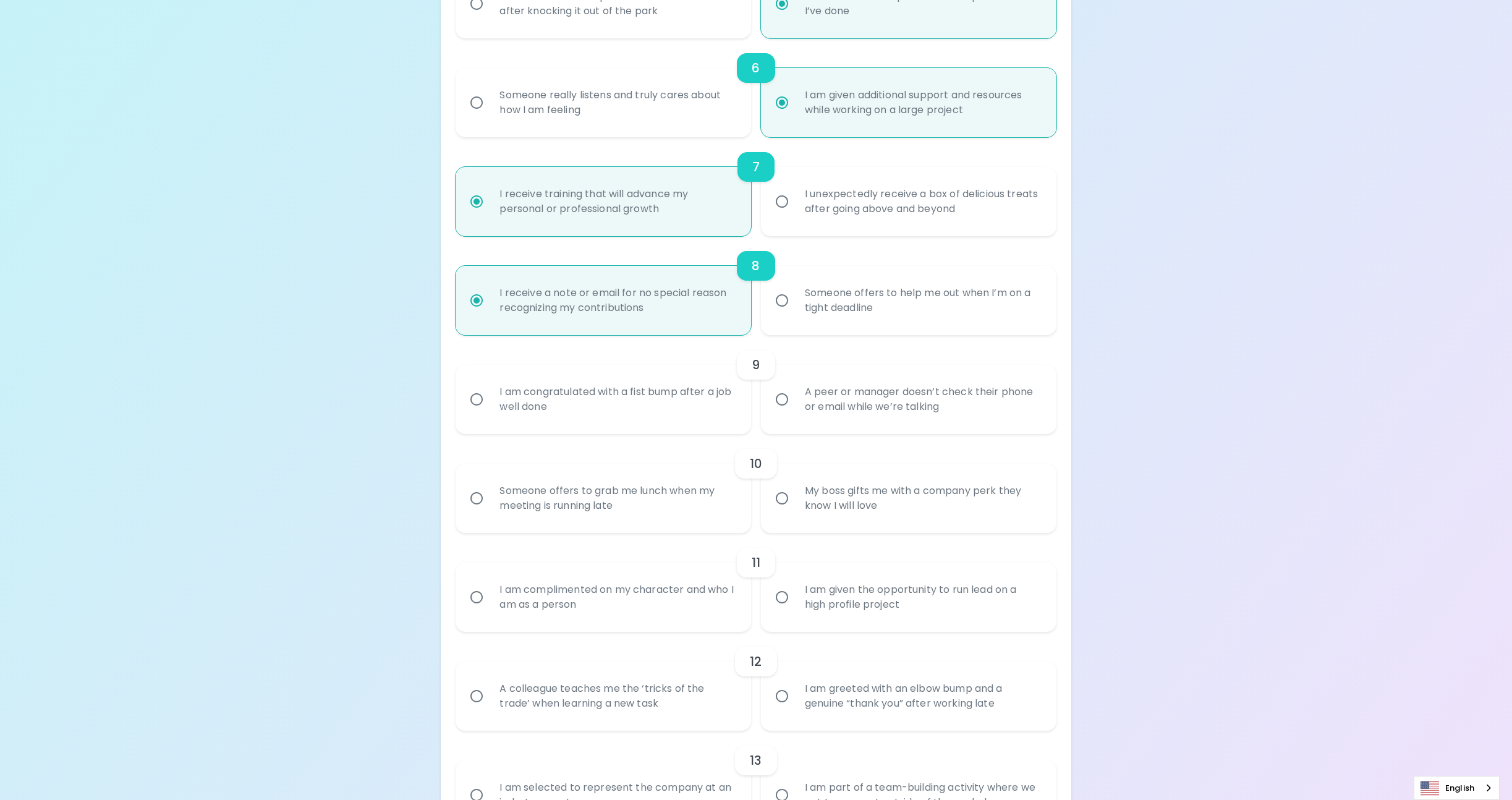
scroll to position [791, 0]
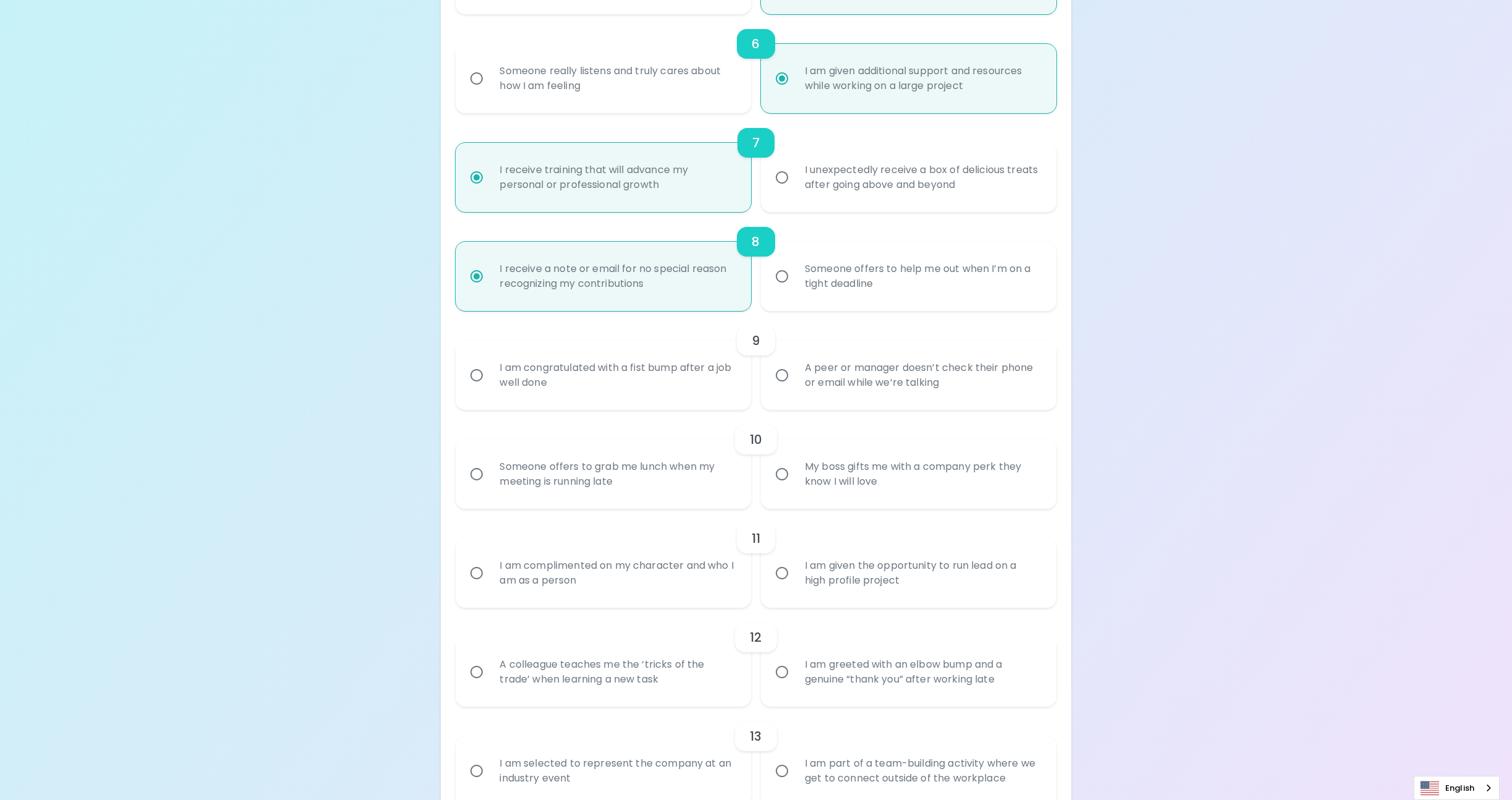
radio input "true"
click at [472, 377] on input "I am congratulated with a fist bump after a job well done" at bounding box center [476, 375] width 26 height 26
radio input "false"
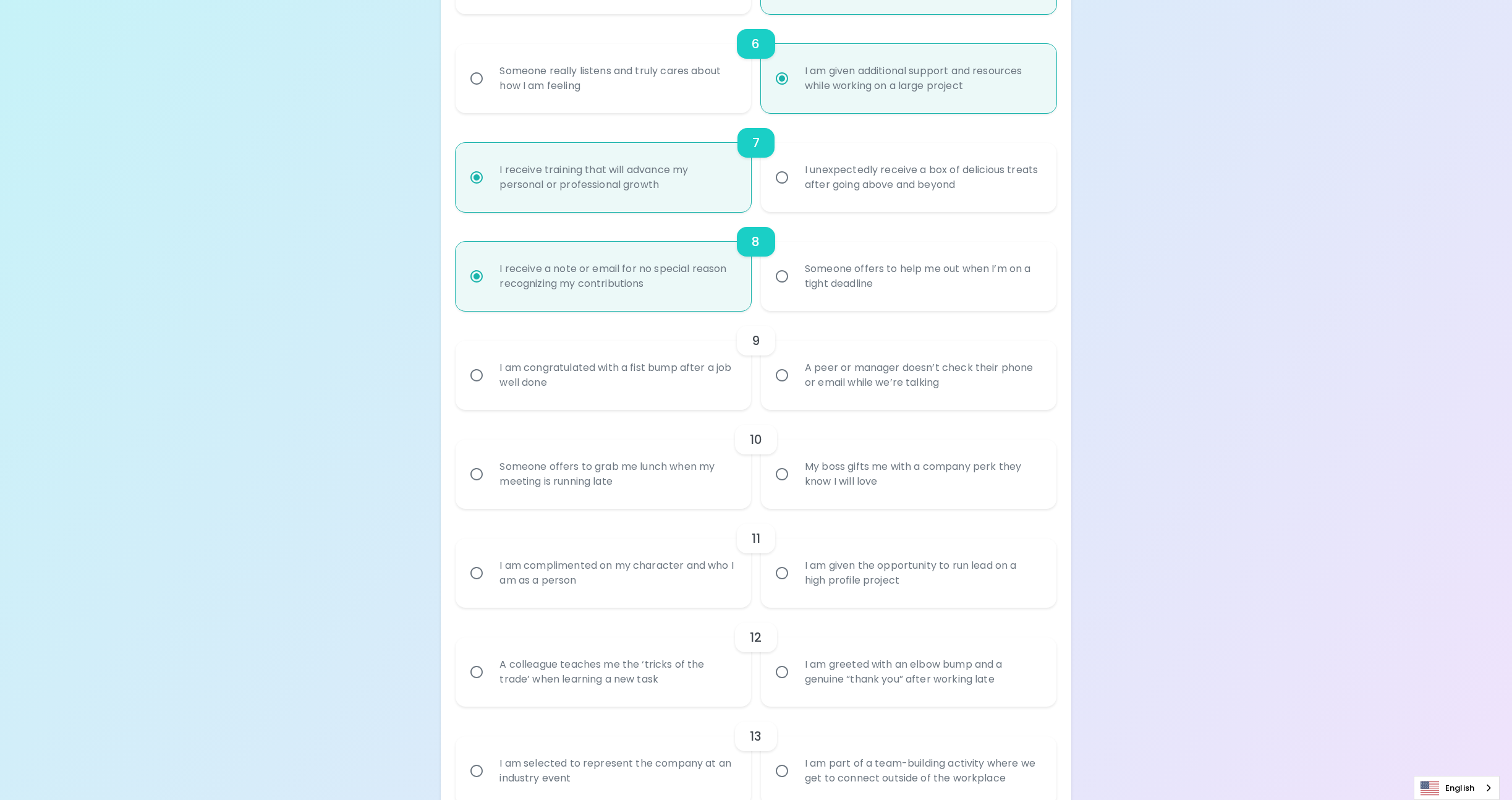
radio input "false"
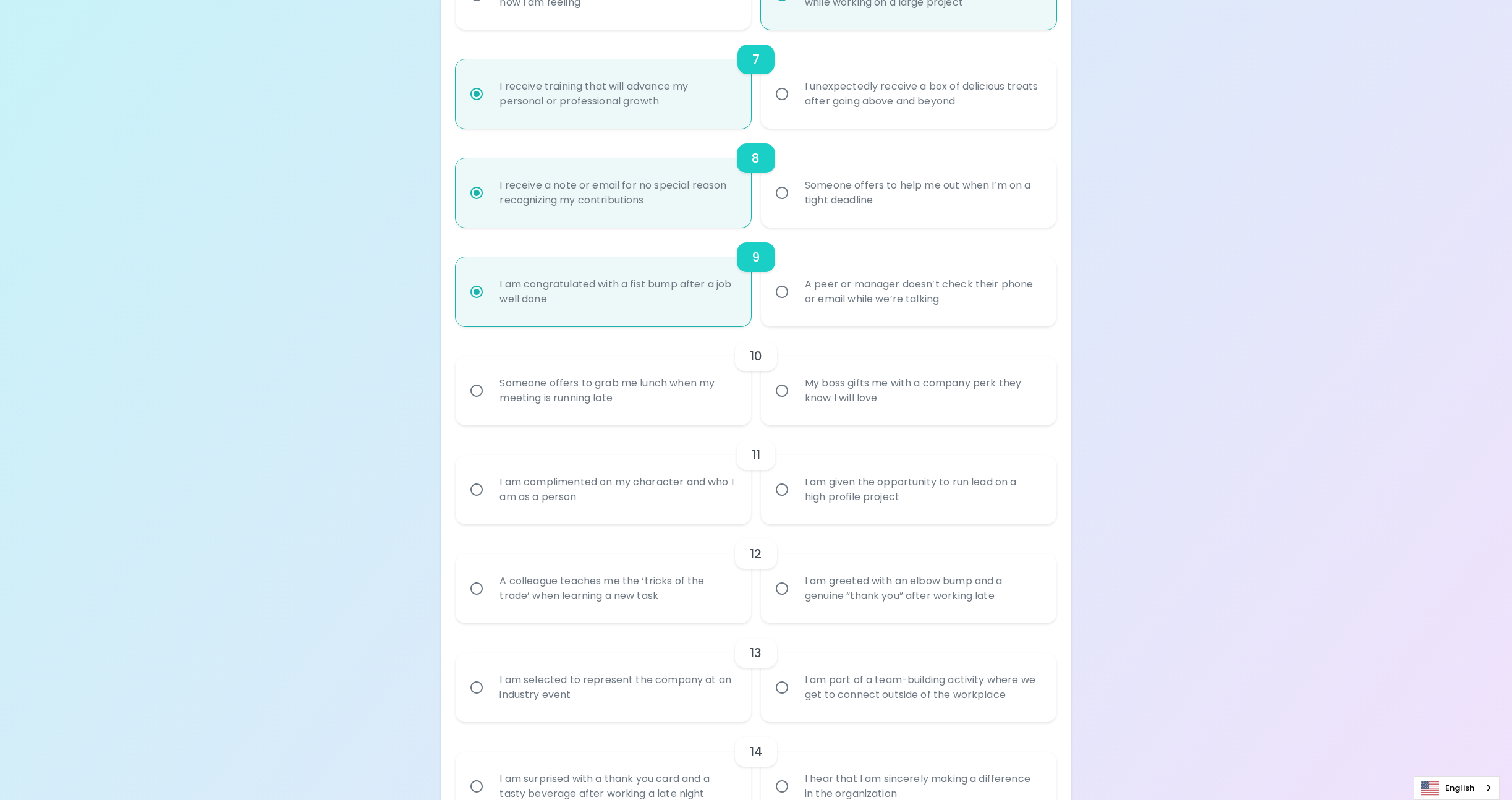
scroll to position [890, 0]
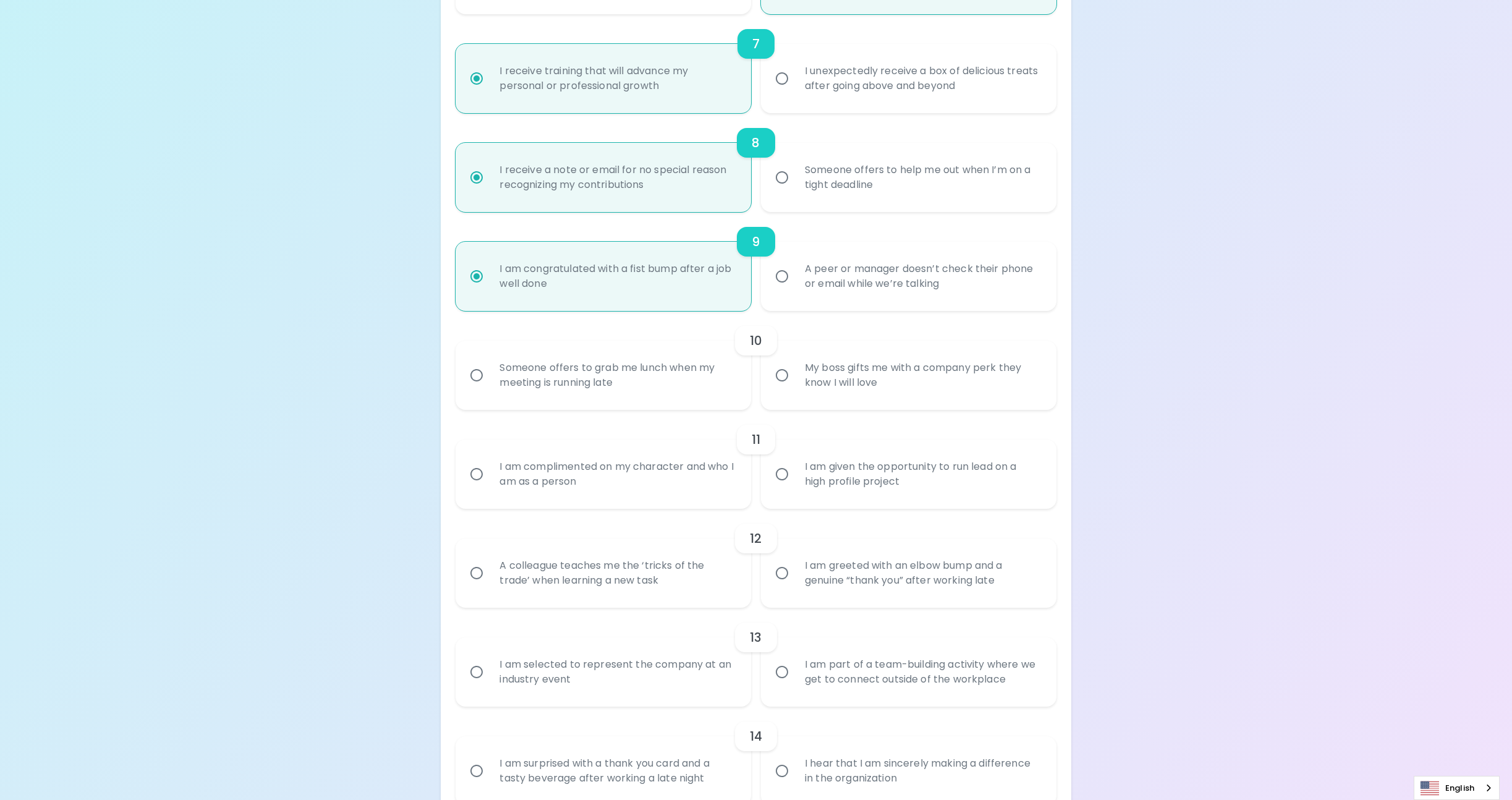
radio input "true"
click at [775, 374] on input "My boss gifts me with a company perk they know I will love" at bounding box center [782, 375] width 26 height 26
radio input "false"
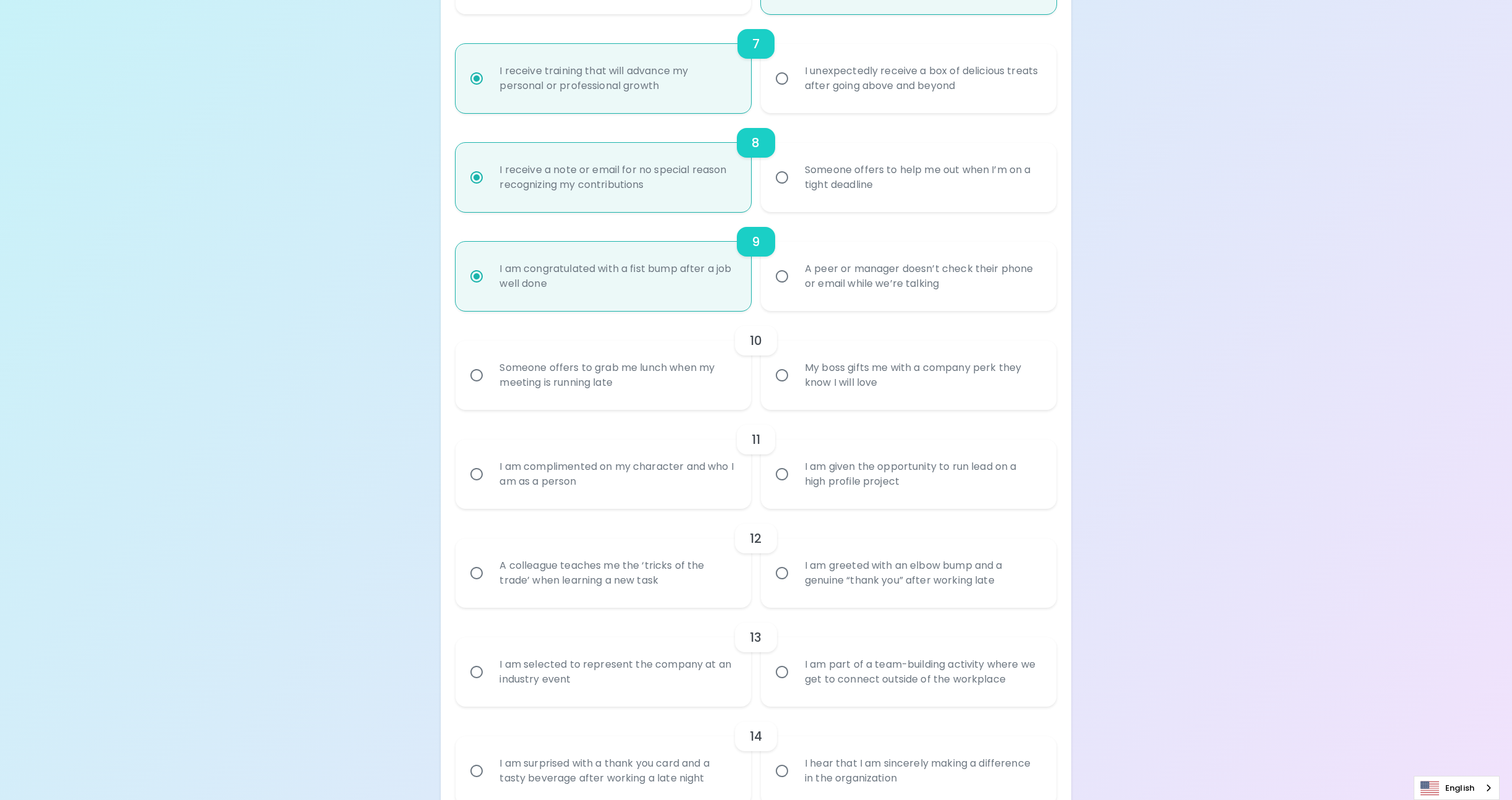
radio input "false"
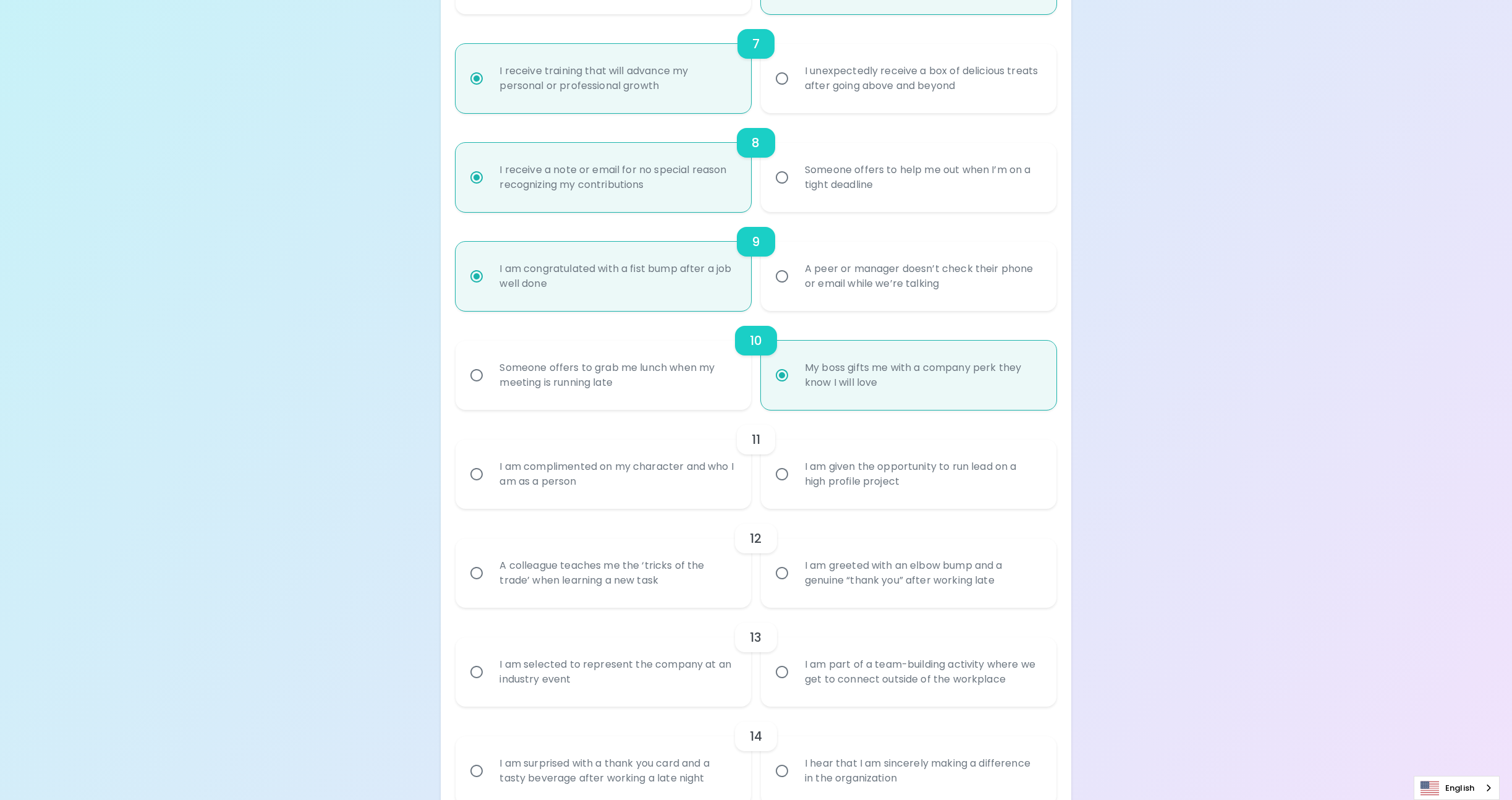
scroll to position [989, 0]
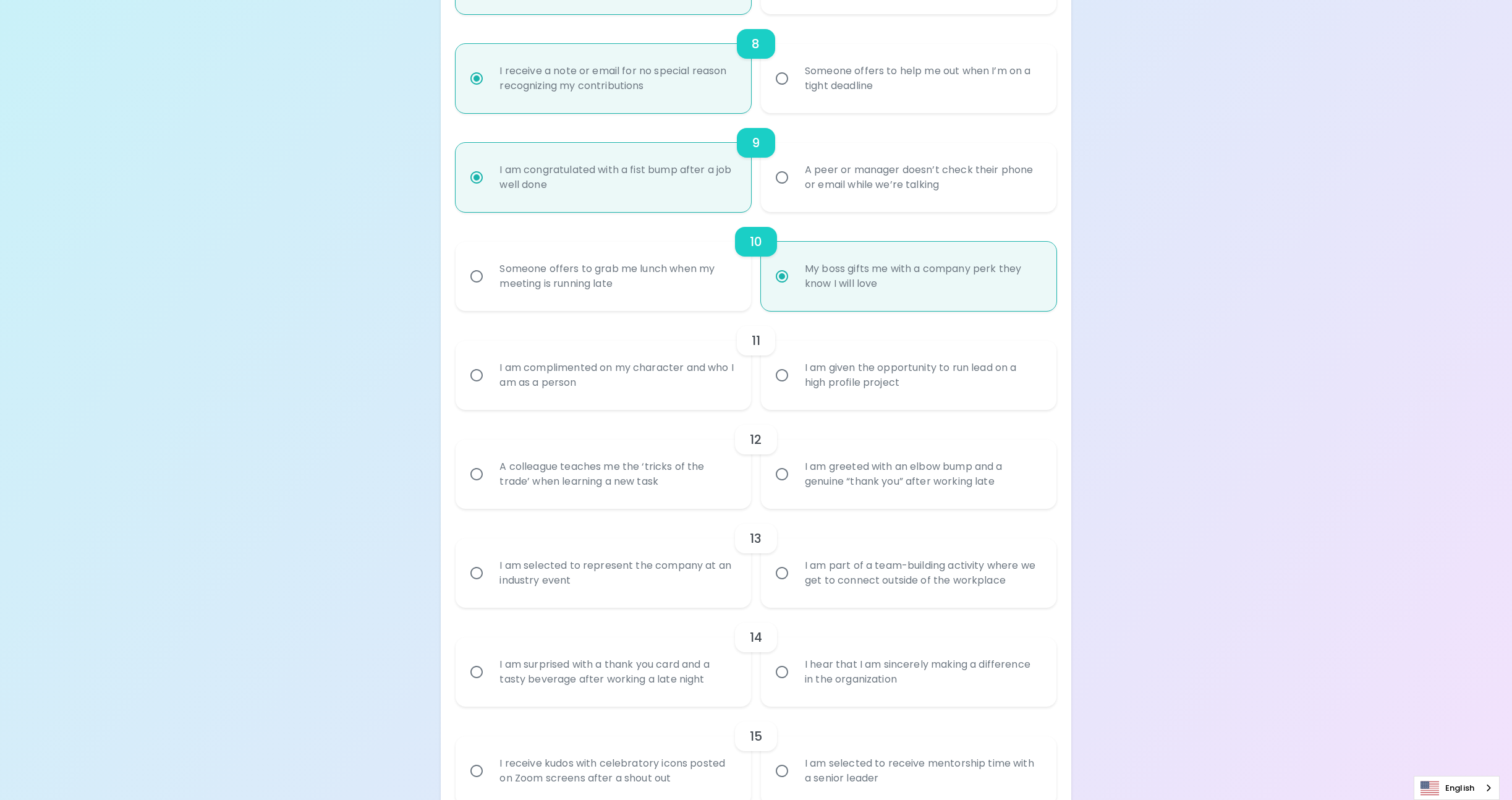
radio input "true"
click at [783, 378] on input "I am given the opportunity to run lead on a high profile project" at bounding box center [782, 375] width 26 height 26
radio input "false"
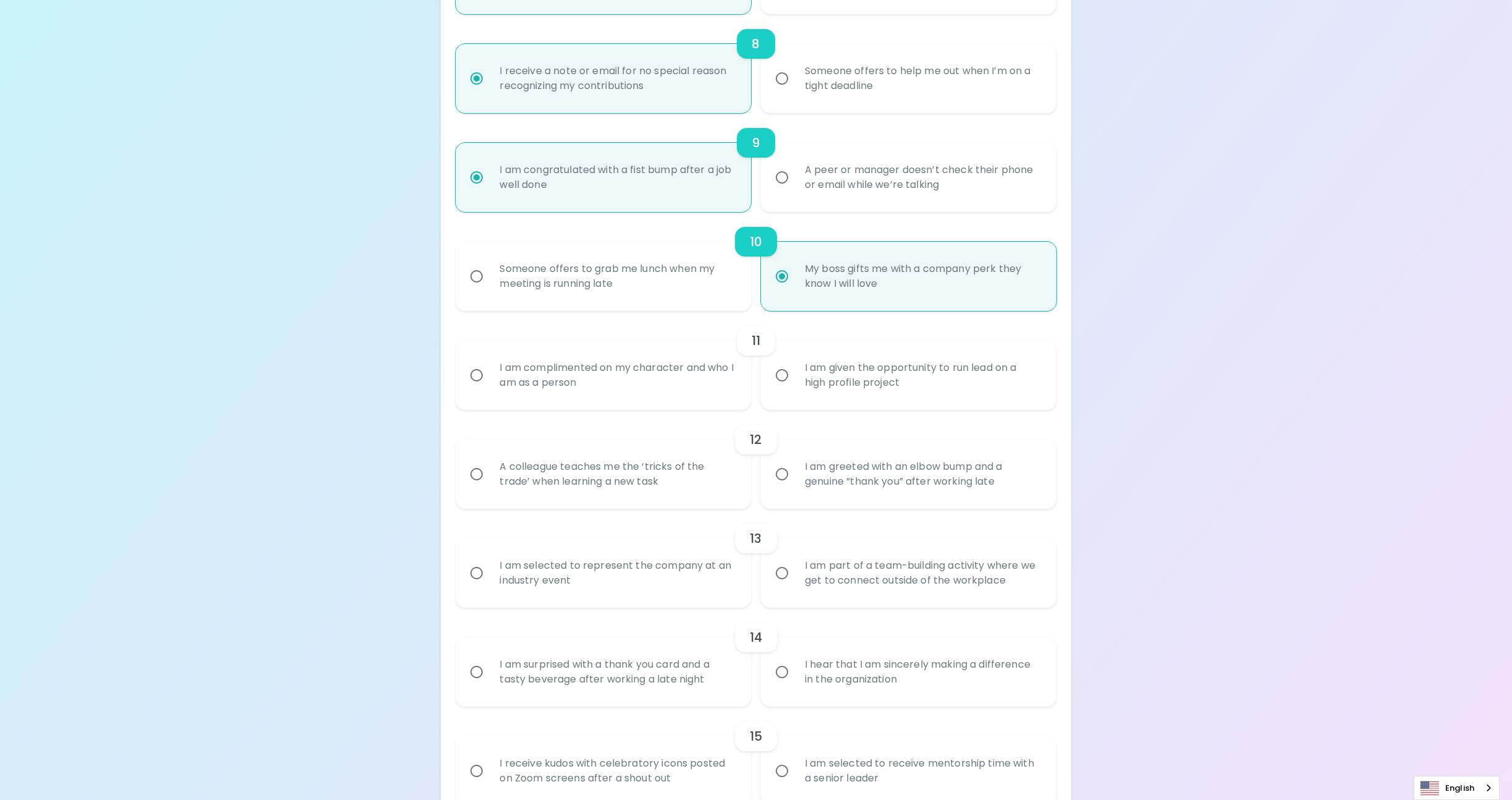
radio input "false"
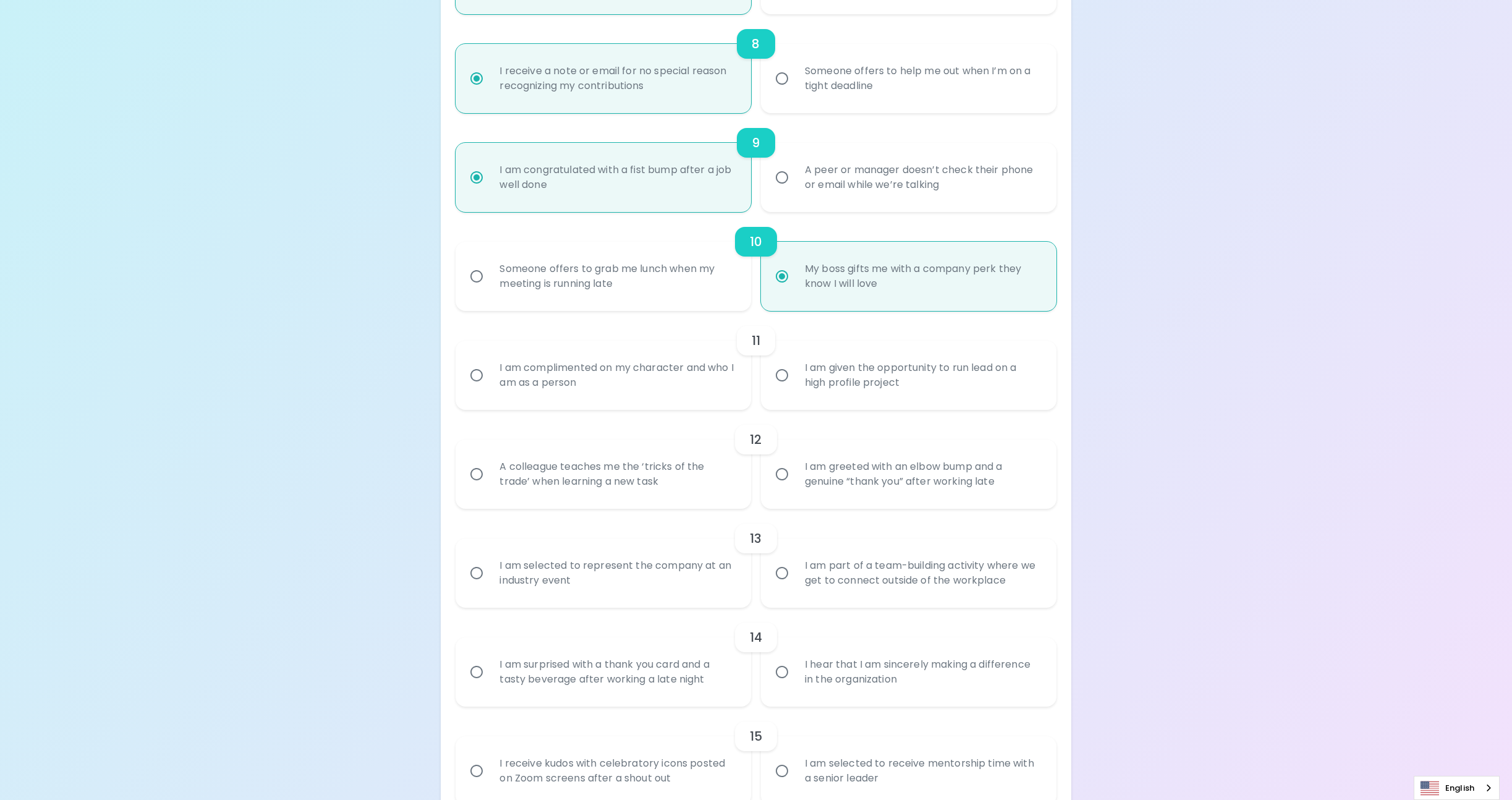
radio input "false"
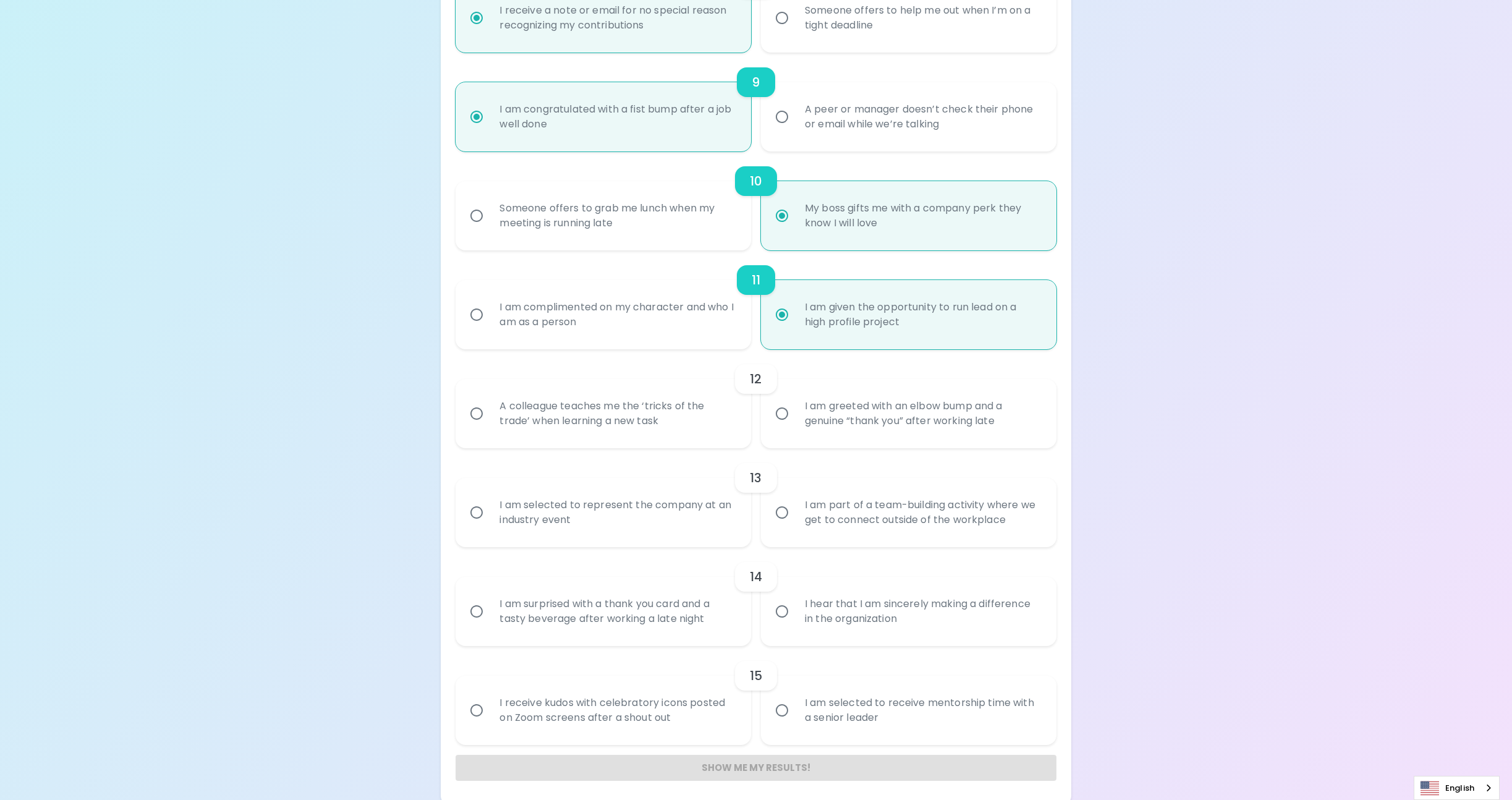
scroll to position [1055, 0]
radio input "true"
click at [474, 406] on input "A colleague teaches me the ‘tricks of the trade’ when learning a new task" at bounding box center [476, 407] width 26 height 26
radio input "false"
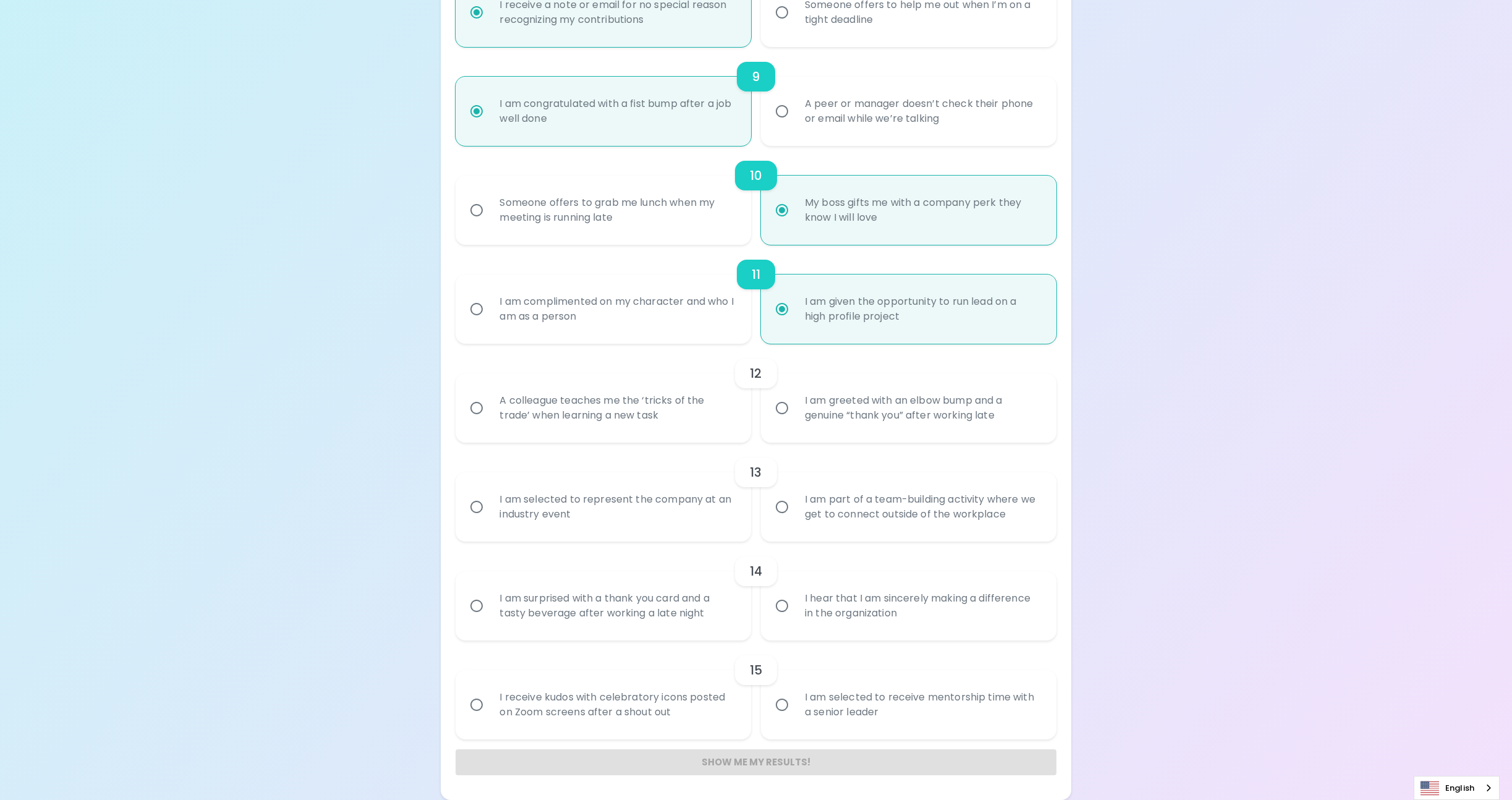
radio input "false"
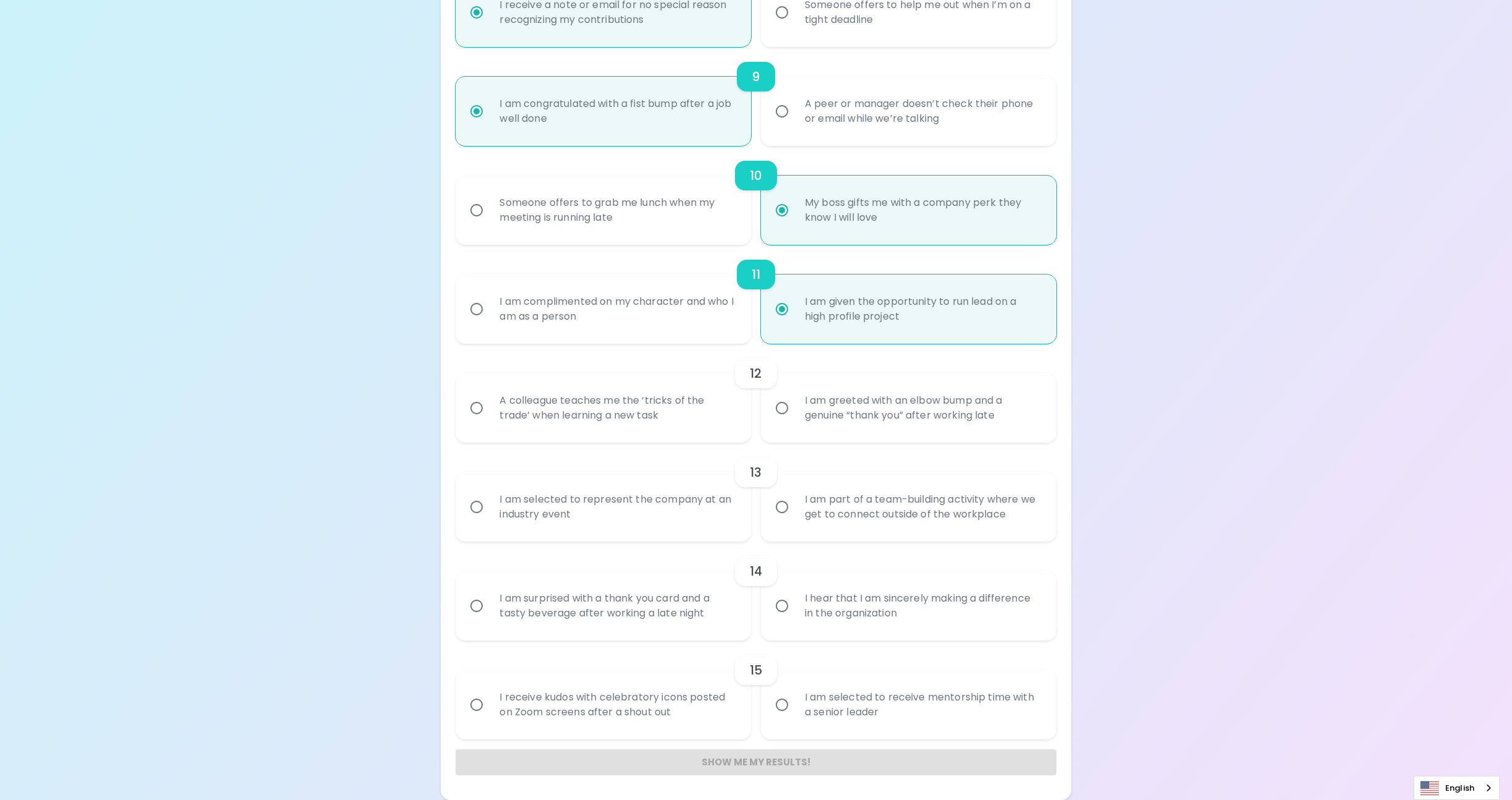
radio input "false"
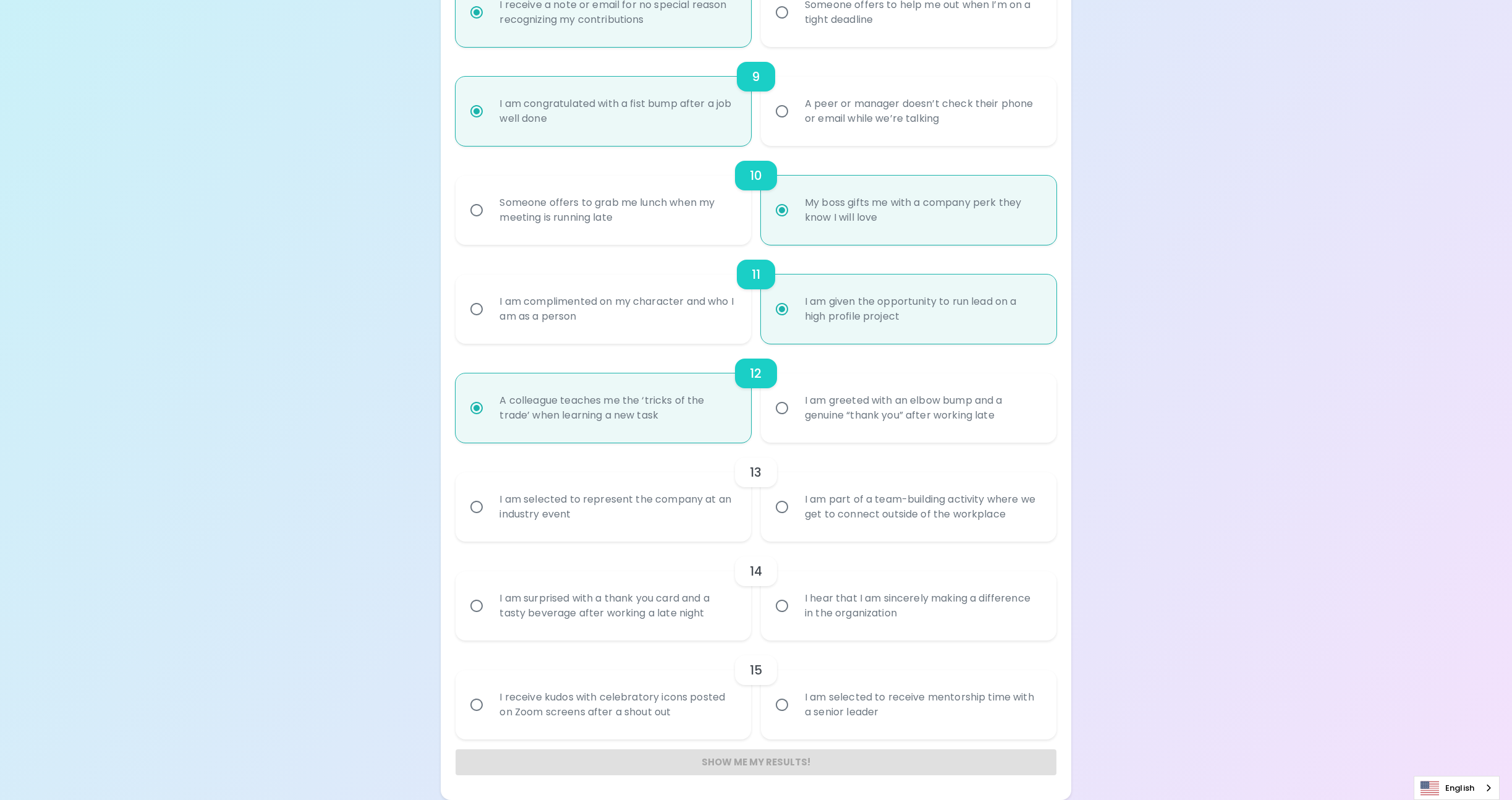
radio input "true"
click at [477, 506] on input "I am selected to represent the company at an industry event" at bounding box center [476, 506] width 26 height 26
radio input "false"
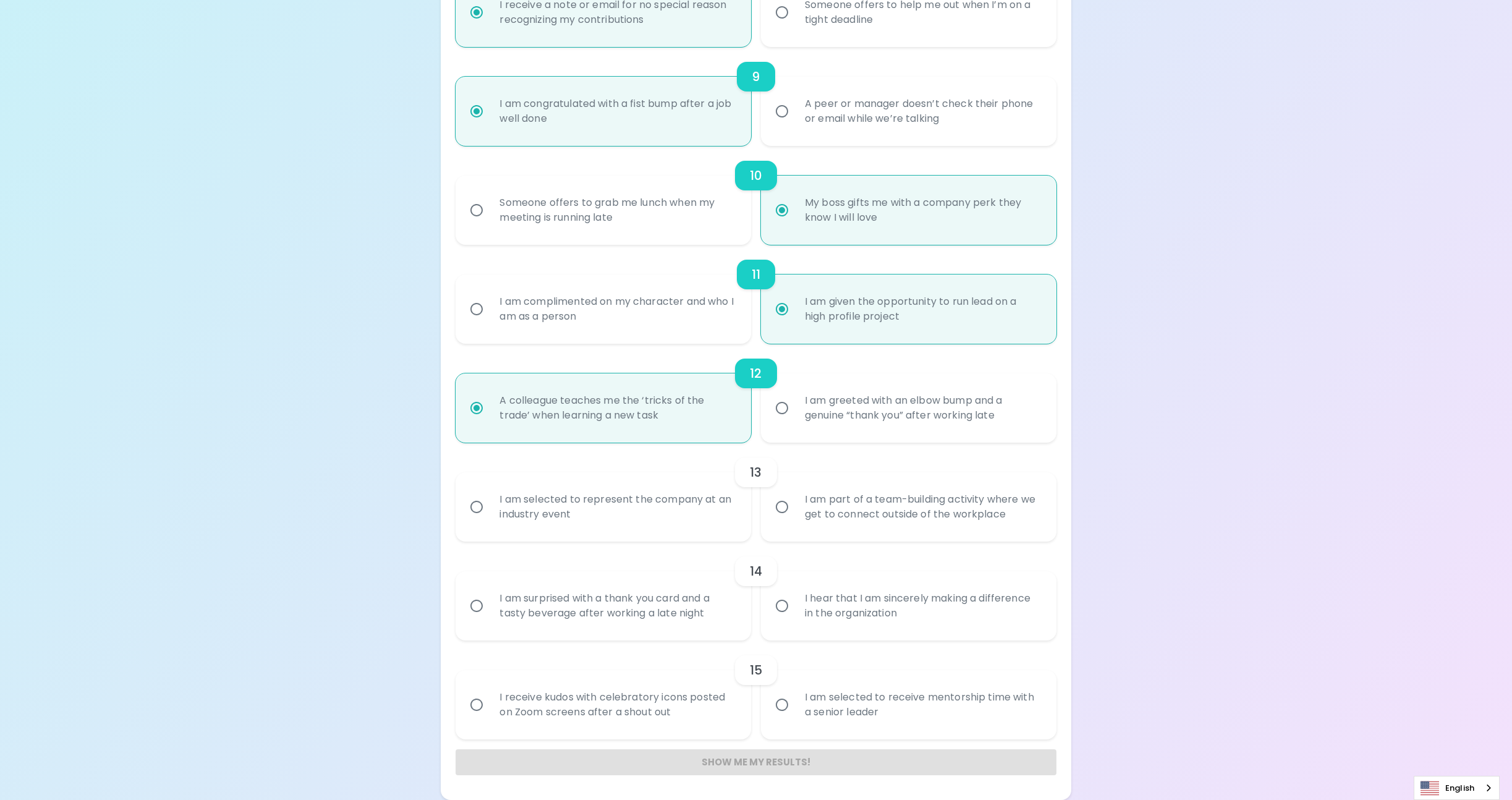
radio input "false"
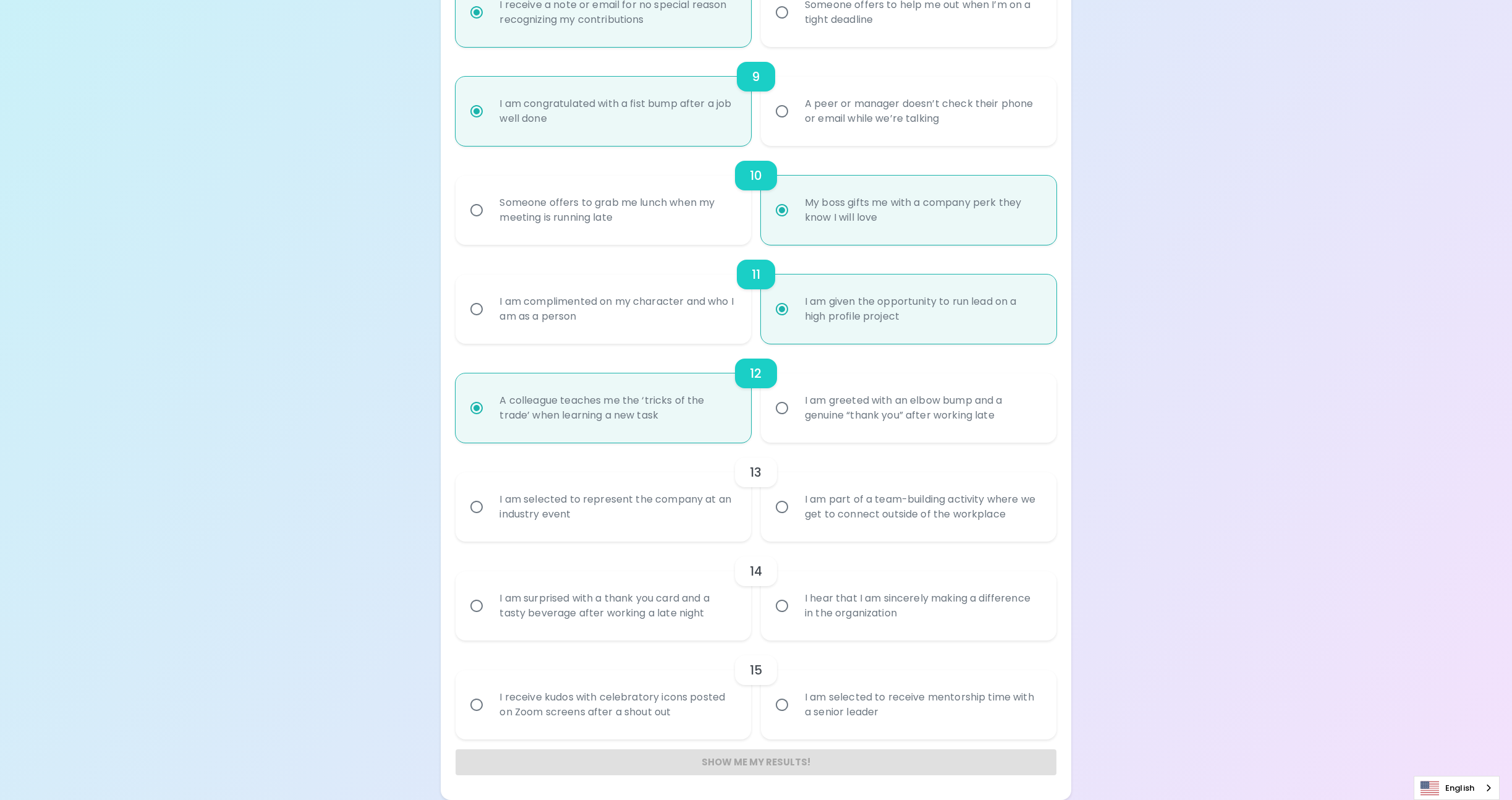
radio input "false"
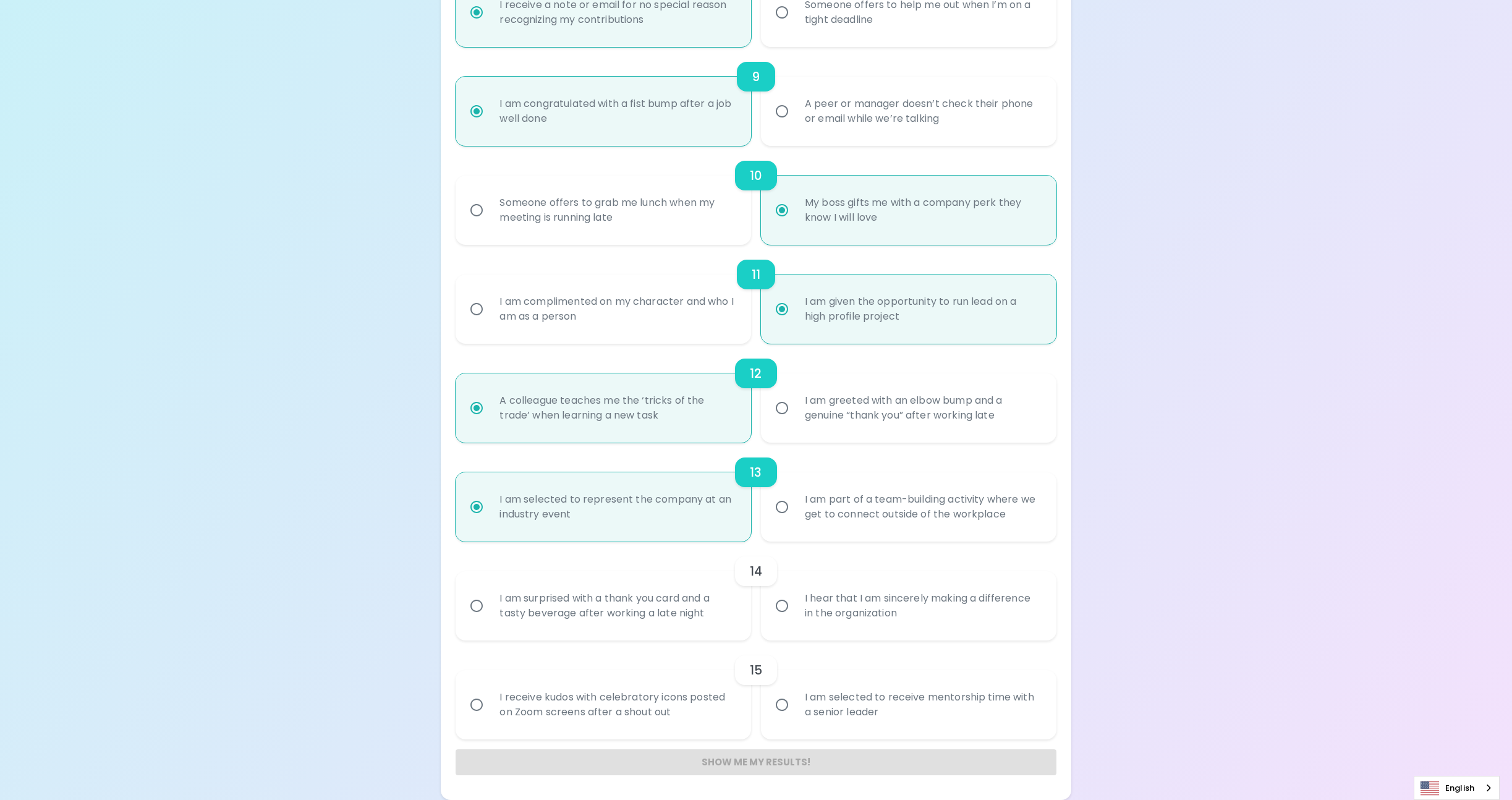
radio input "true"
click at [781, 609] on input "I hear that I am sincerely making a difference in the organization" at bounding box center [782, 606] width 26 height 26
radio input "false"
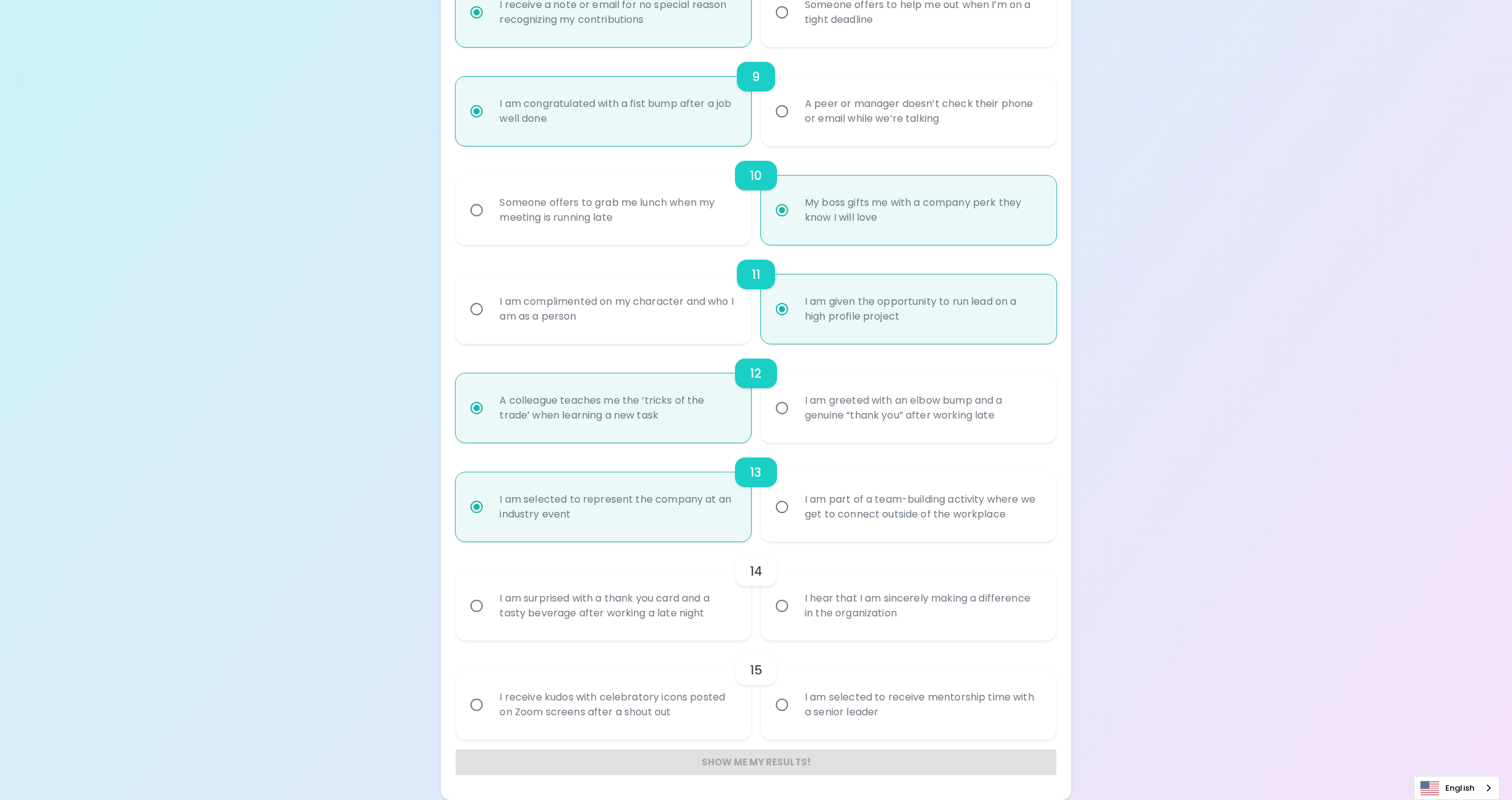
radio input "false"
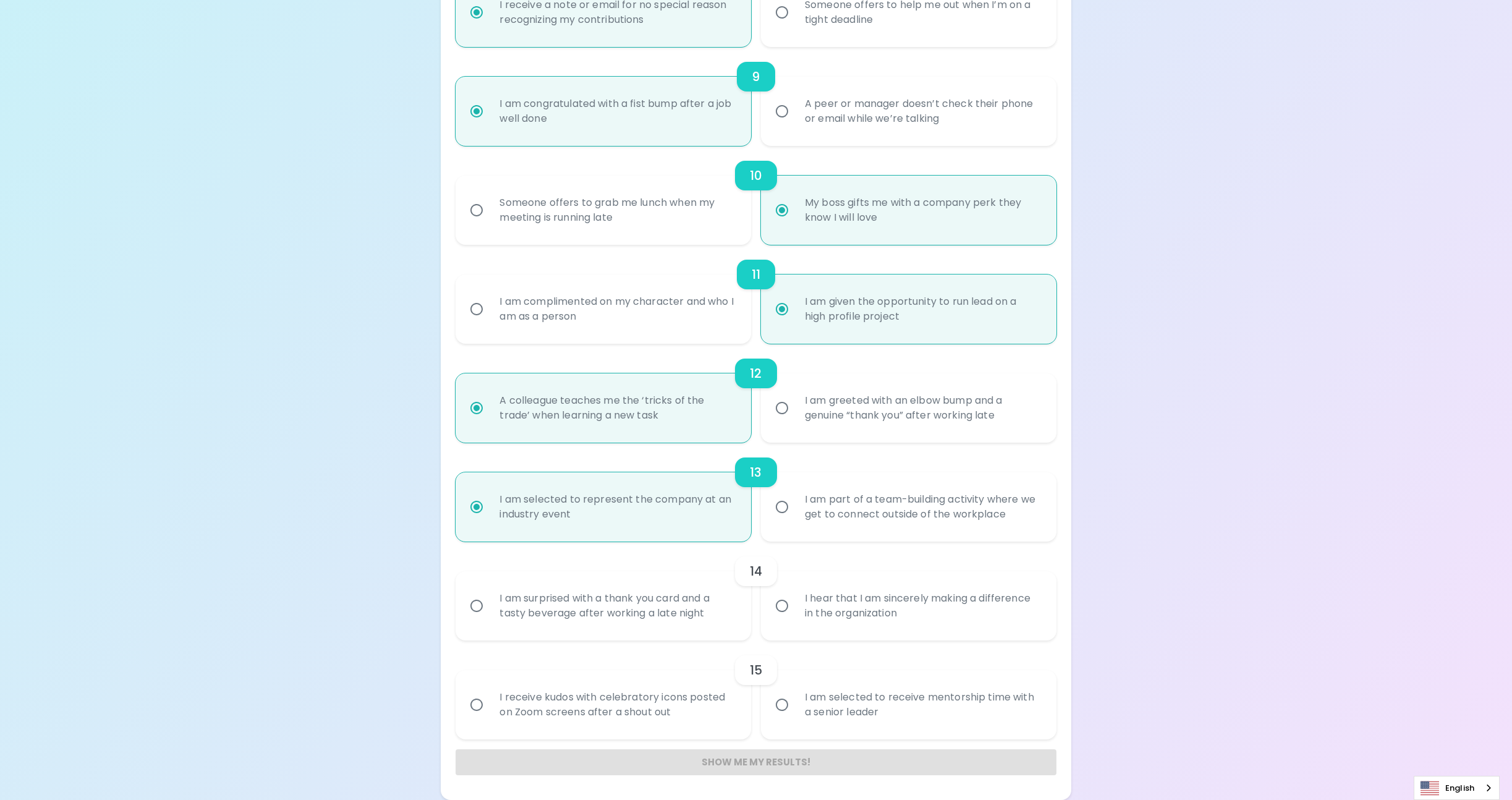
radio input "false"
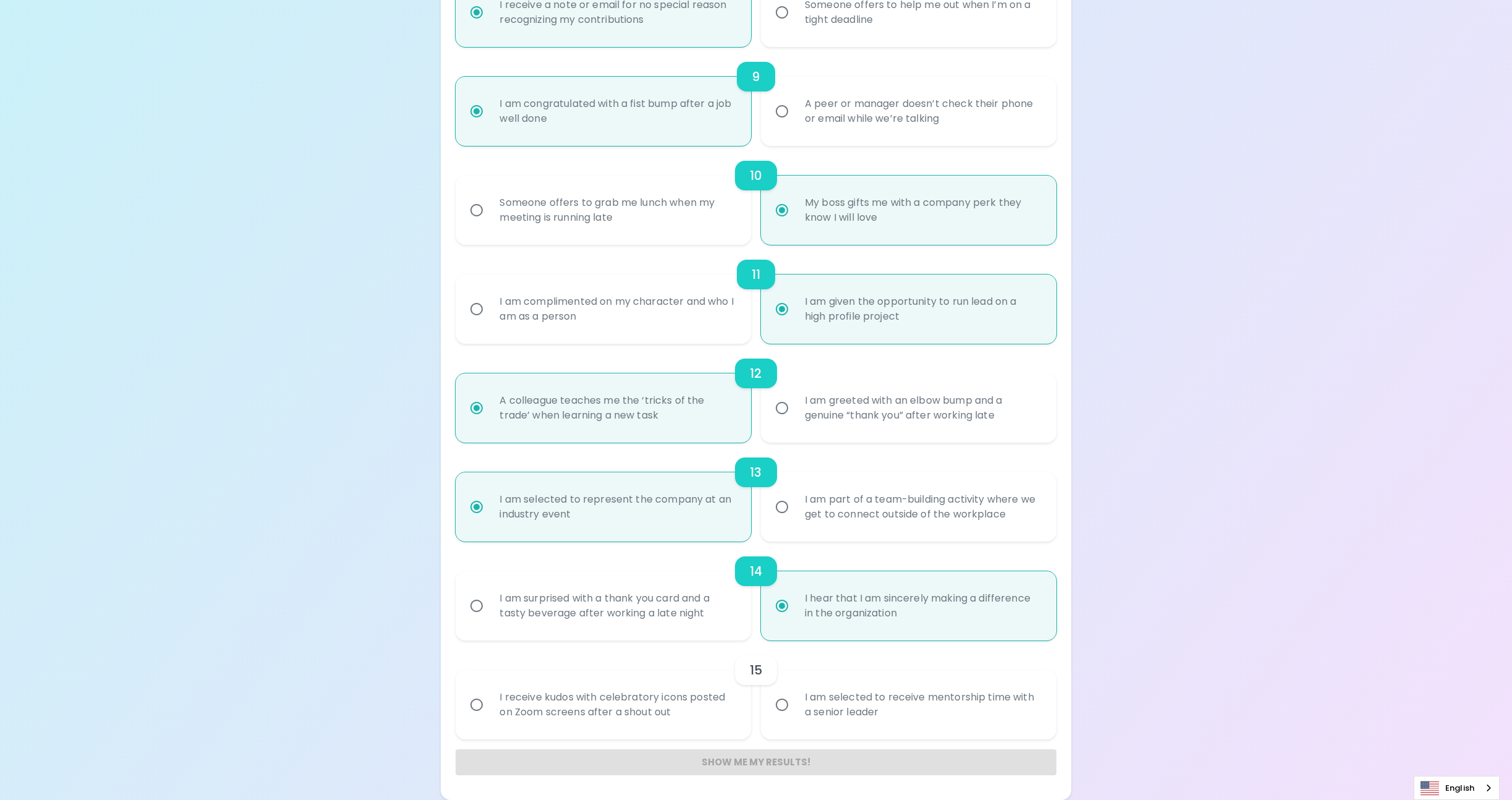
radio input "true"
click at [785, 706] on input "I am selected to receive mentorship time with a senior leader" at bounding box center [782, 705] width 26 height 26
radio input "false"
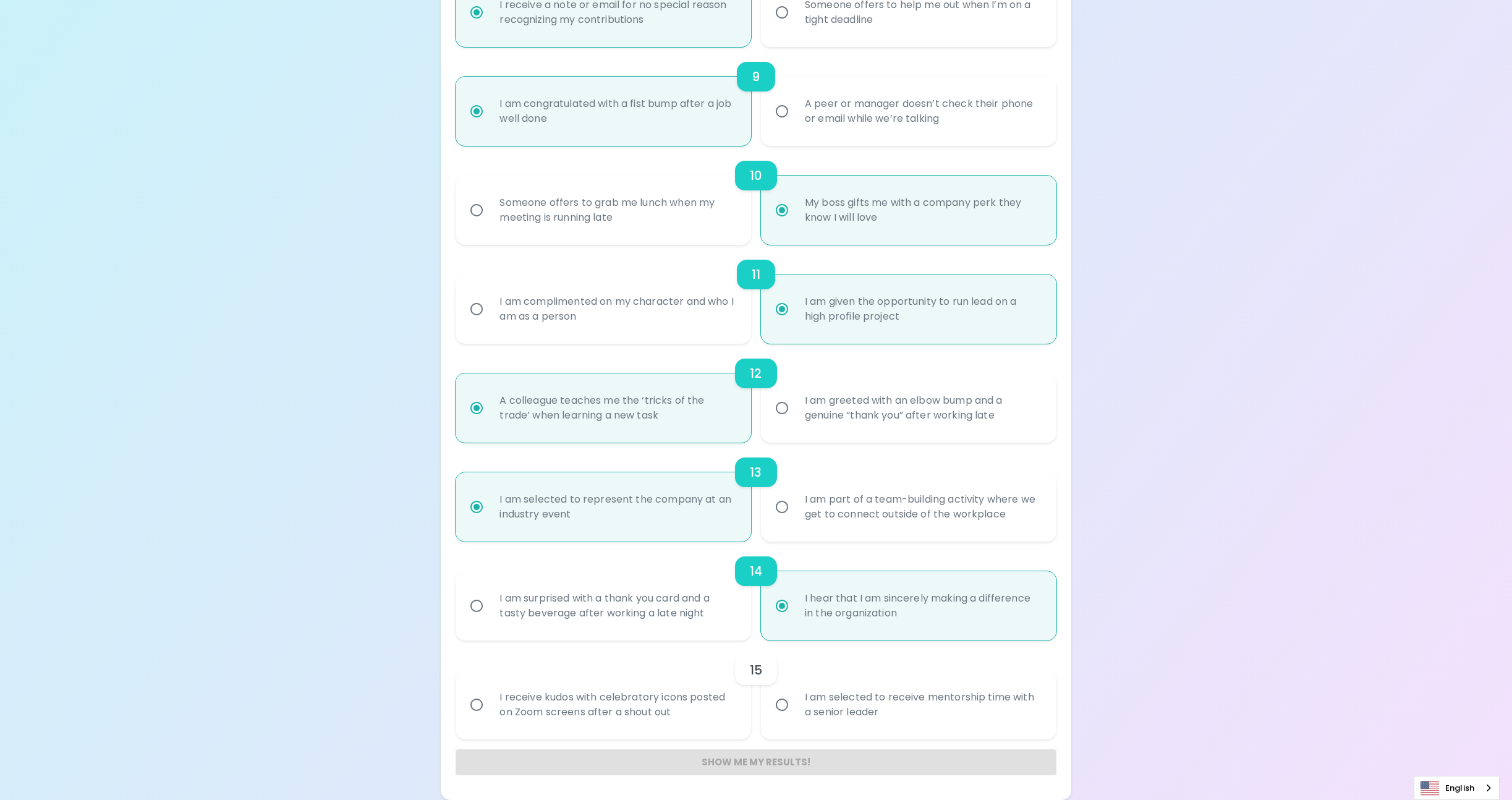
radio input "false"
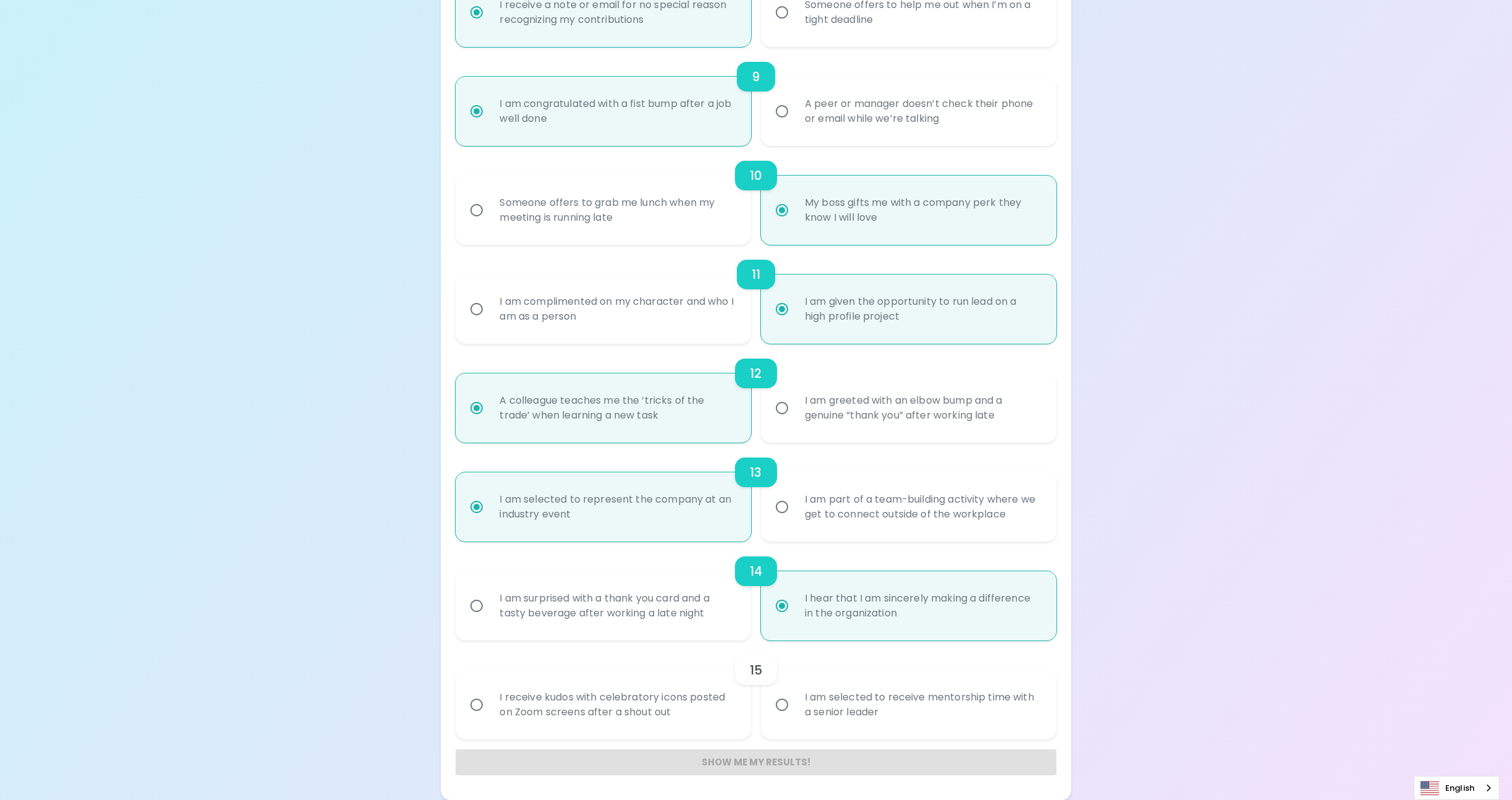
radio input "false"
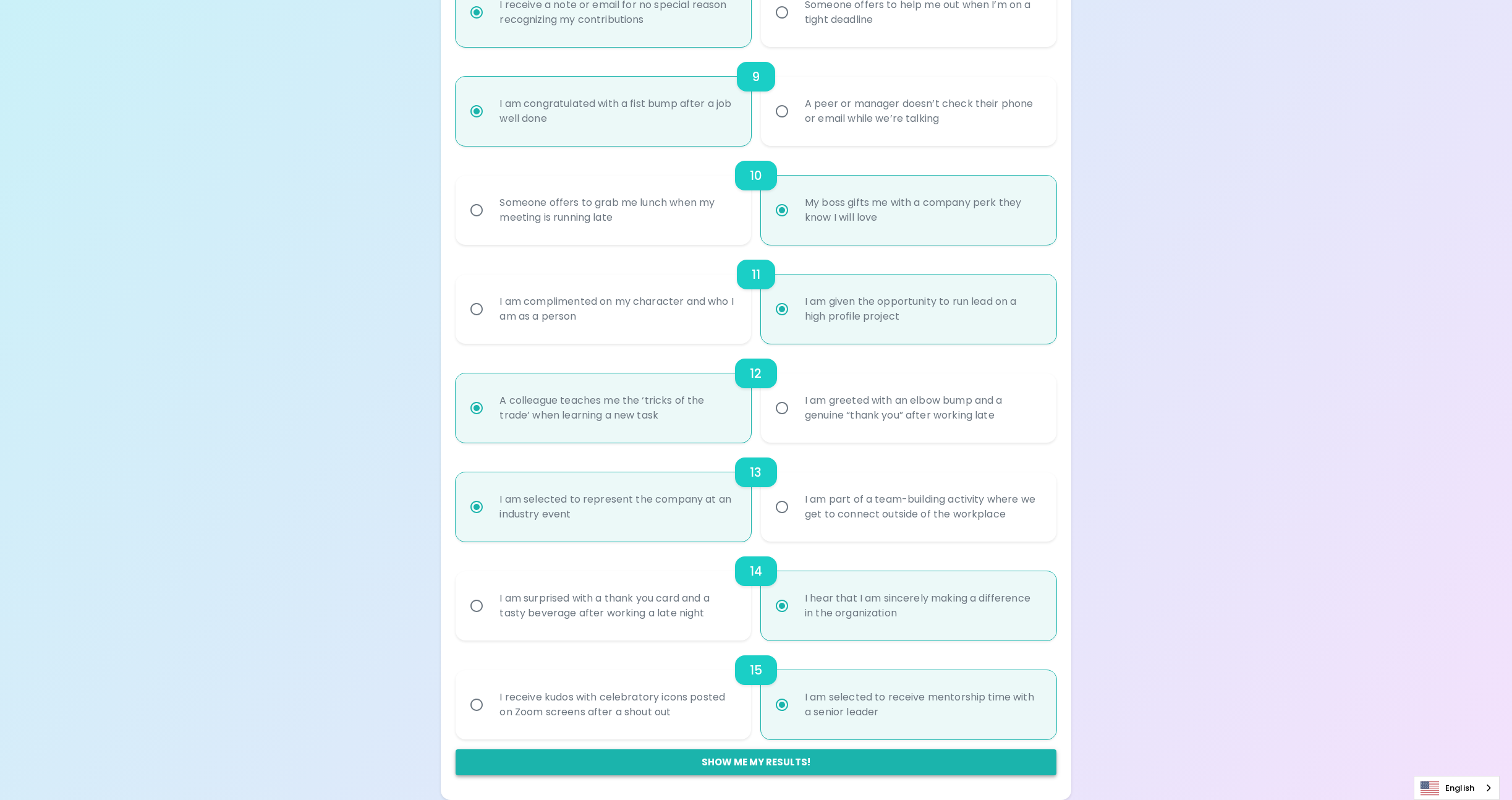
radio input "true"
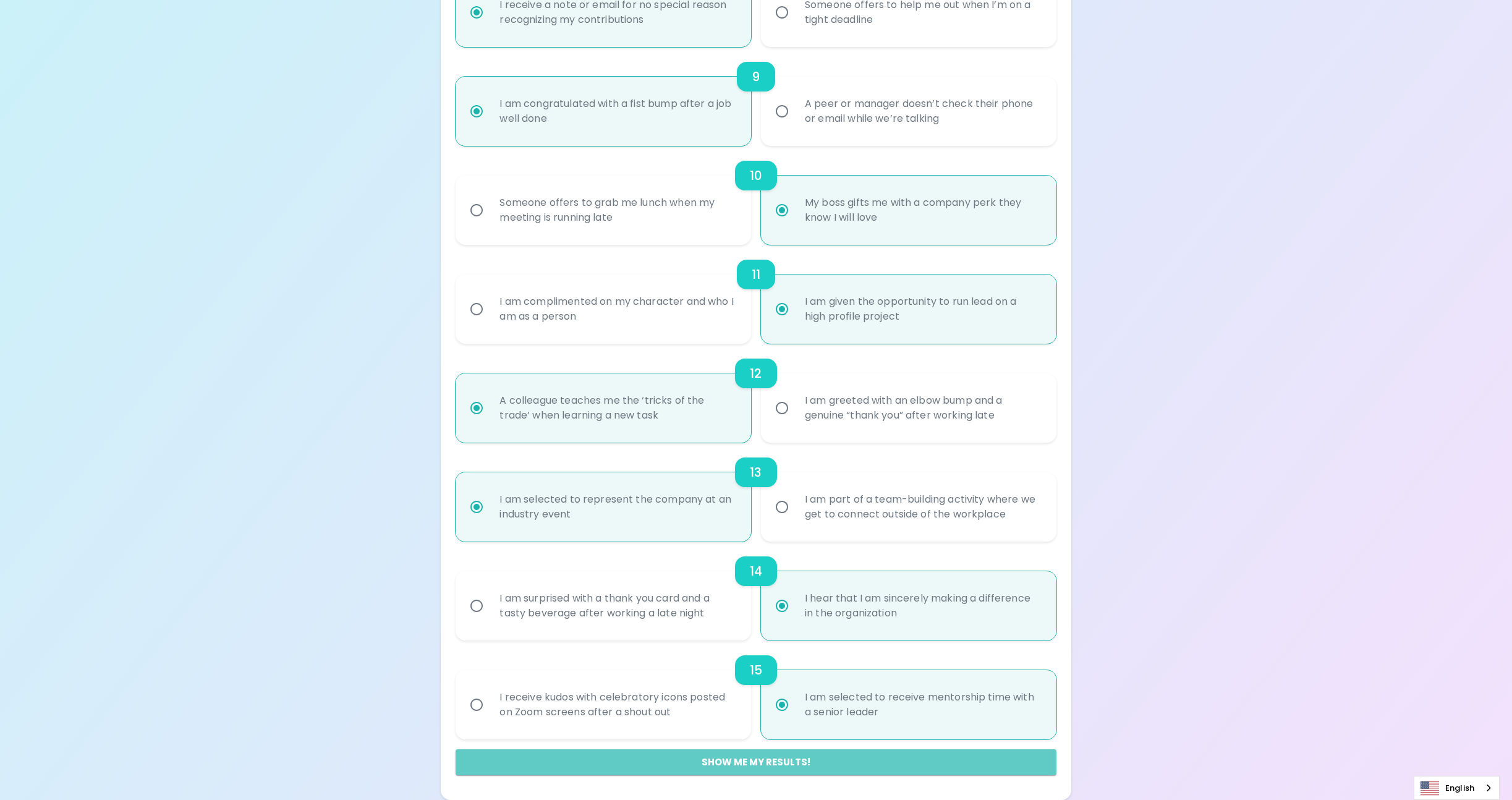
click at [764, 761] on button "Show me my results!" at bounding box center [755, 761] width 600 height 26
radio input "false"
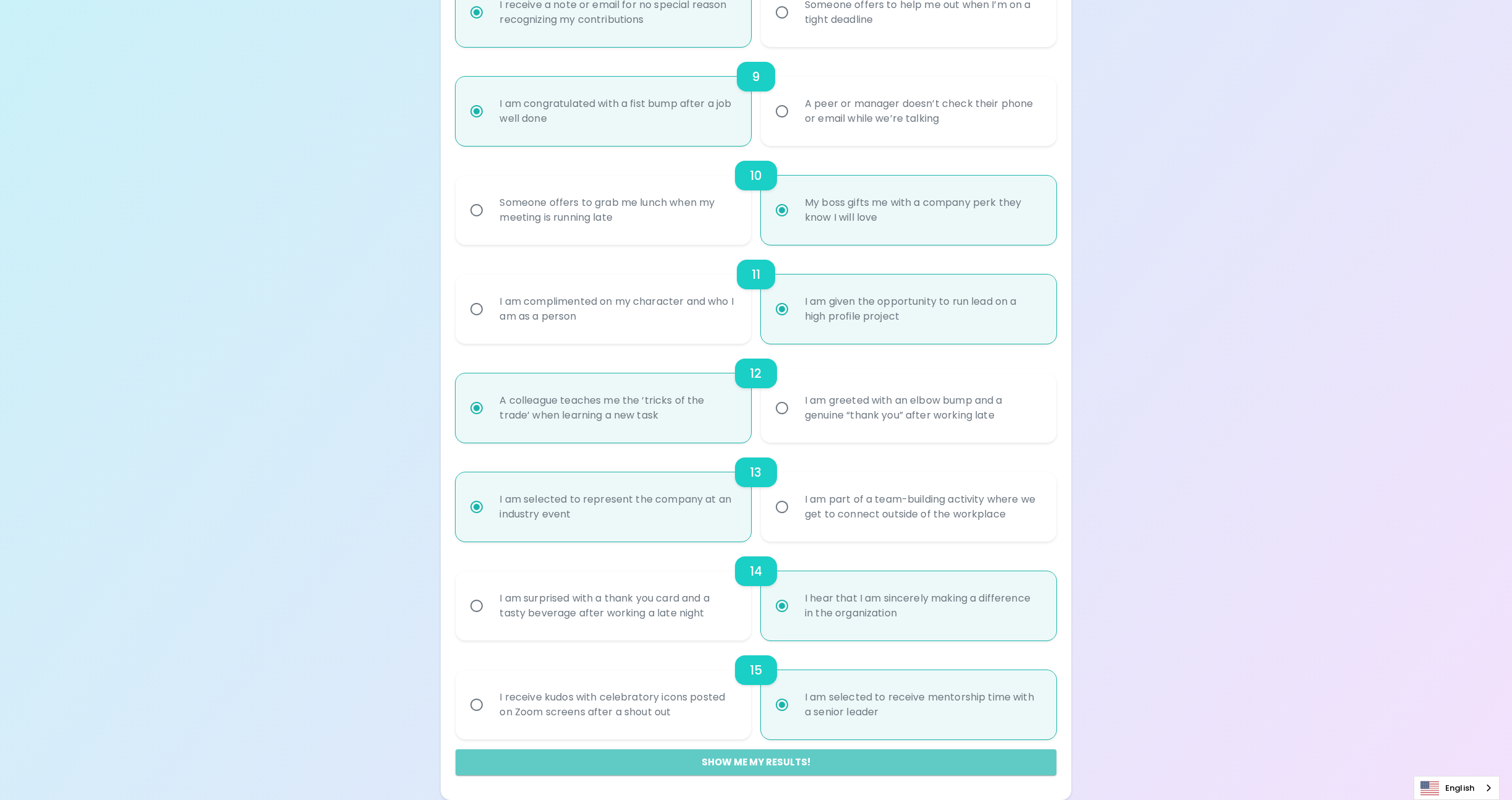
radio input "false"
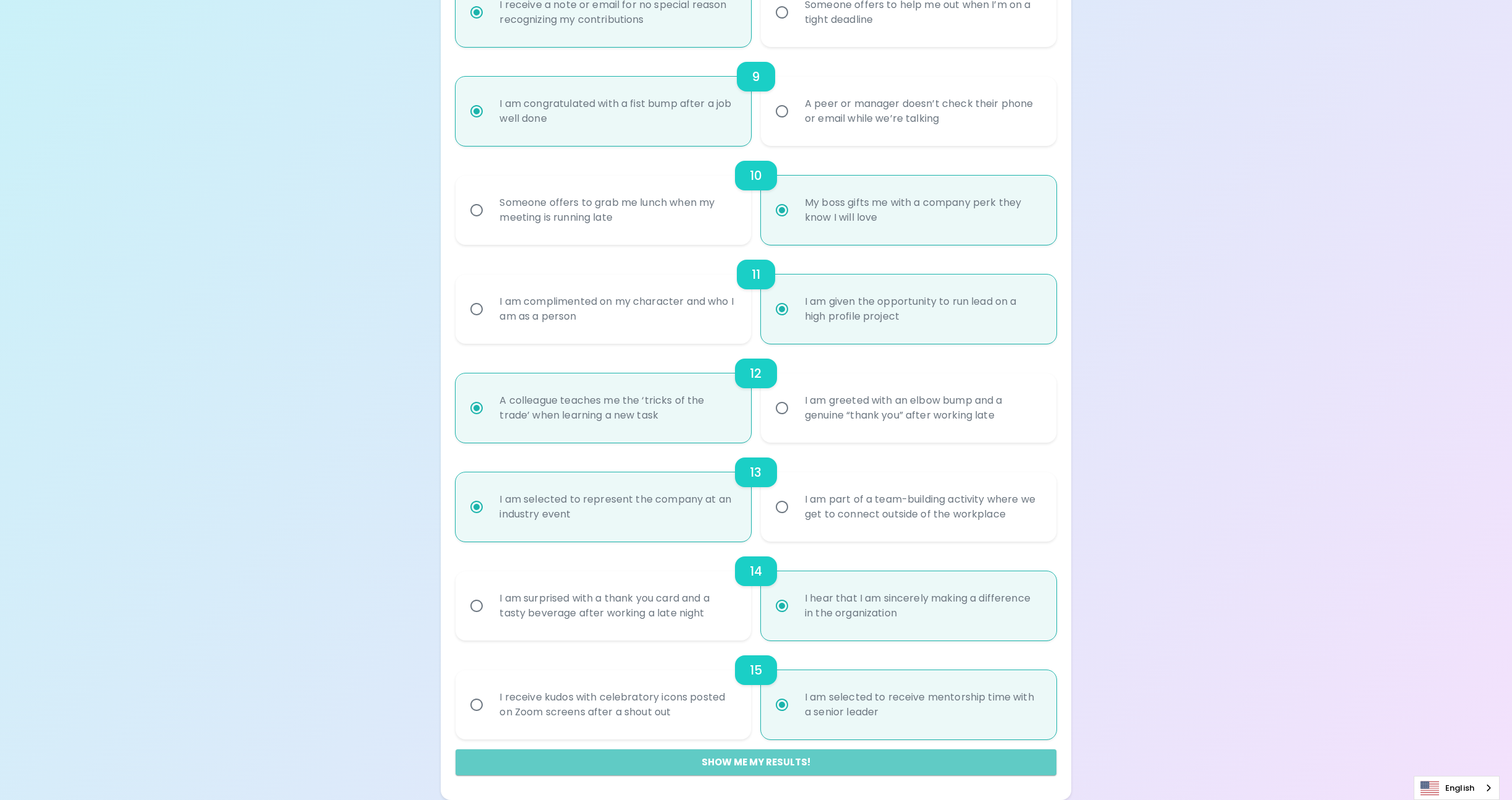
radio input "false"
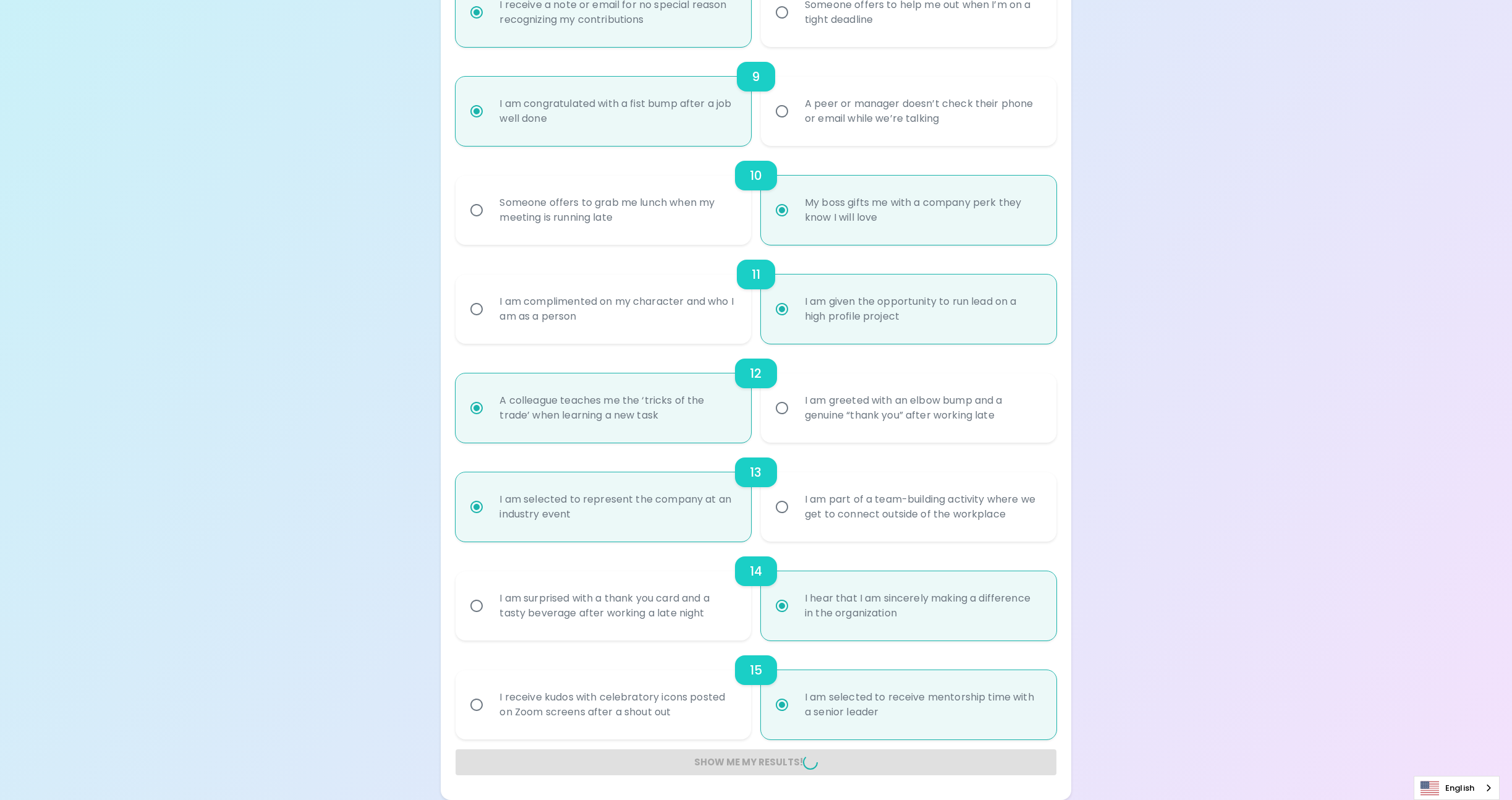
radio input "false"
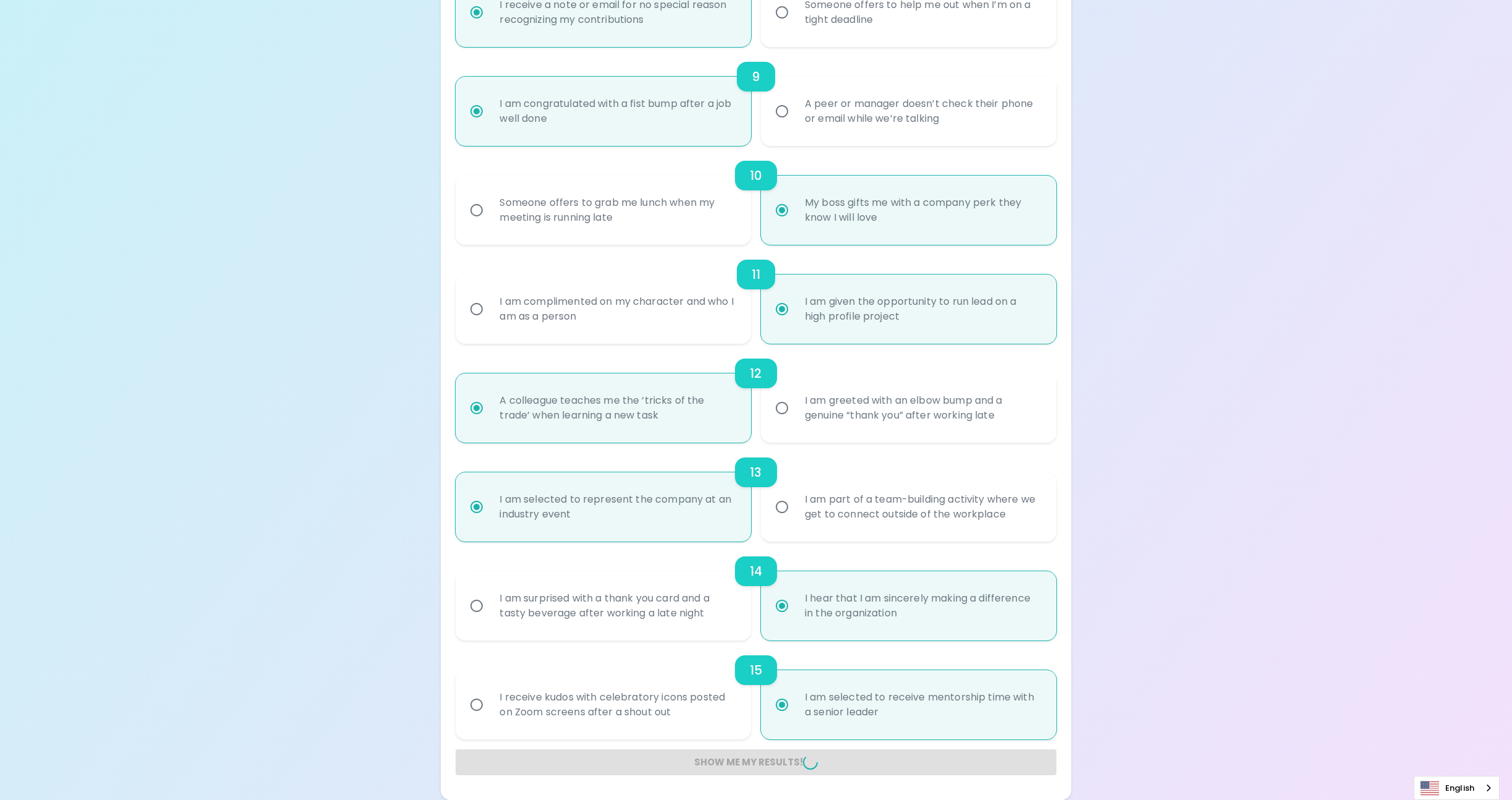
radio input "false"
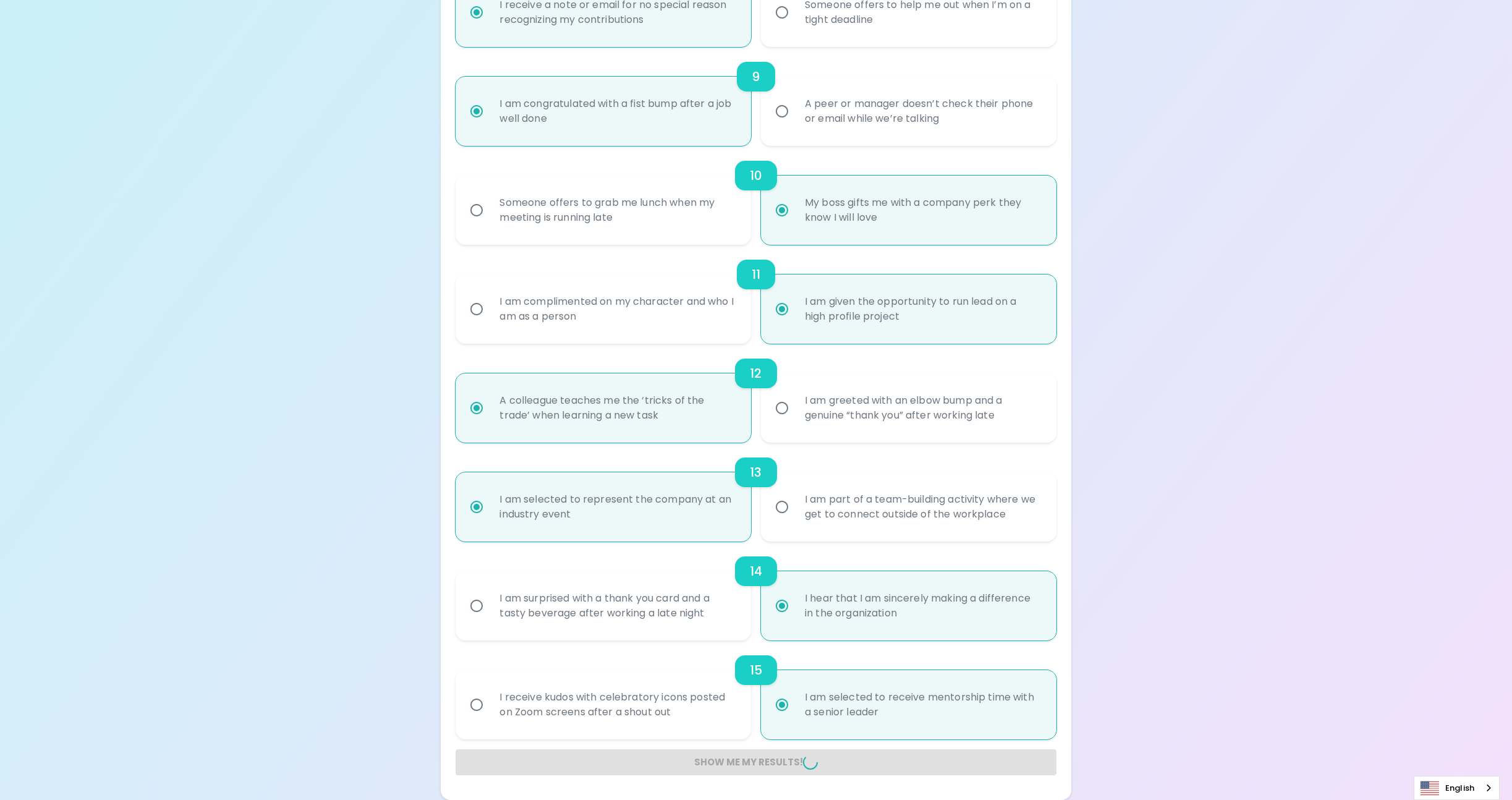
radio input "false"
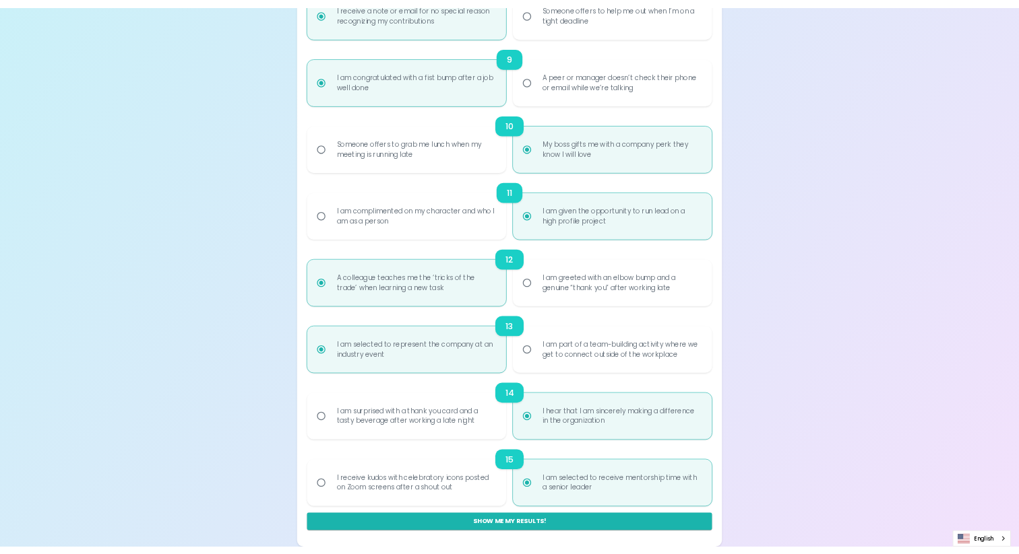
scroll to position [0, 0]
